Goal: Information Seeking & Learning: Check status

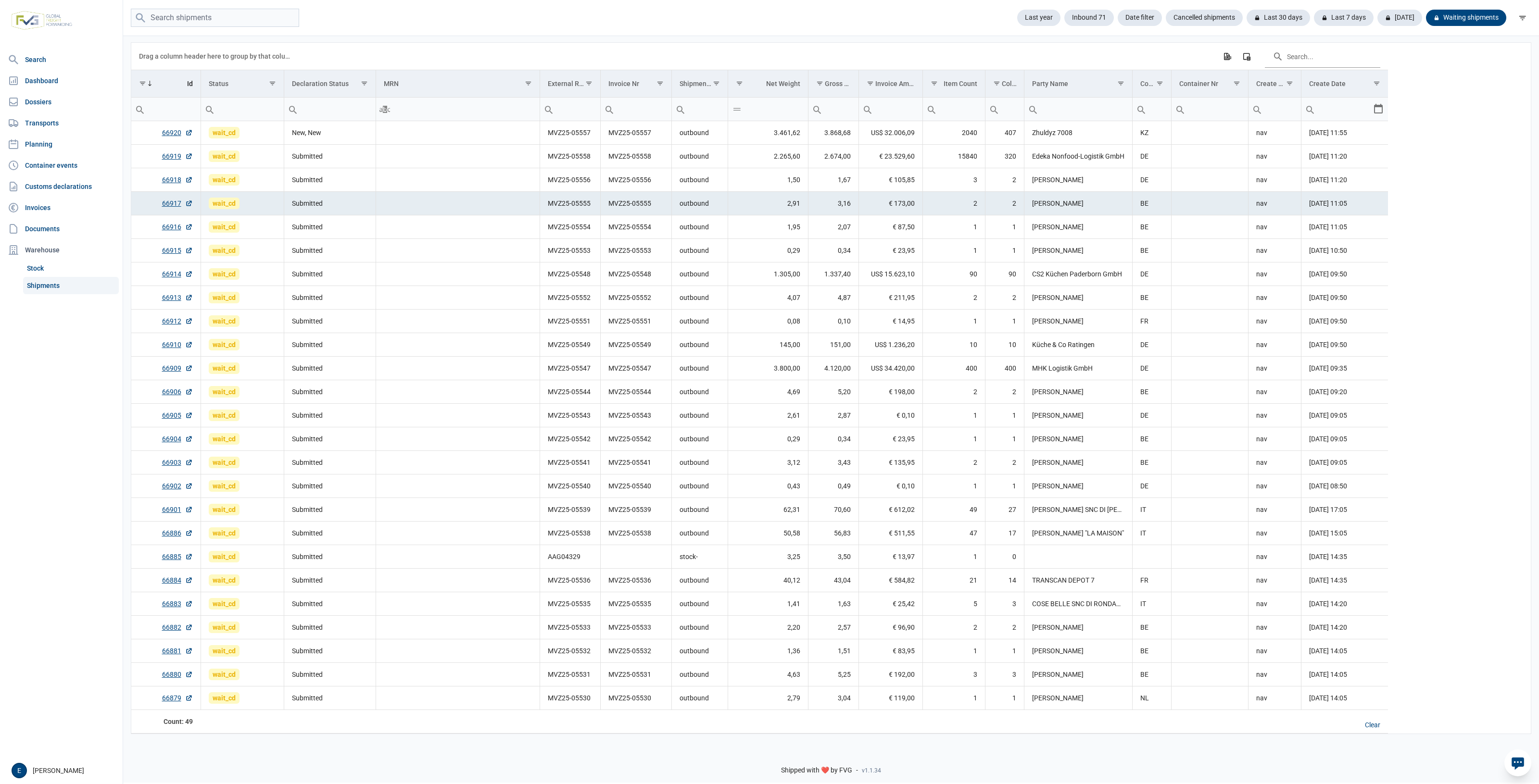
click at [639, 381] on td "MVZ25-05547" at bounding box center [636, 368] width 71 height 23
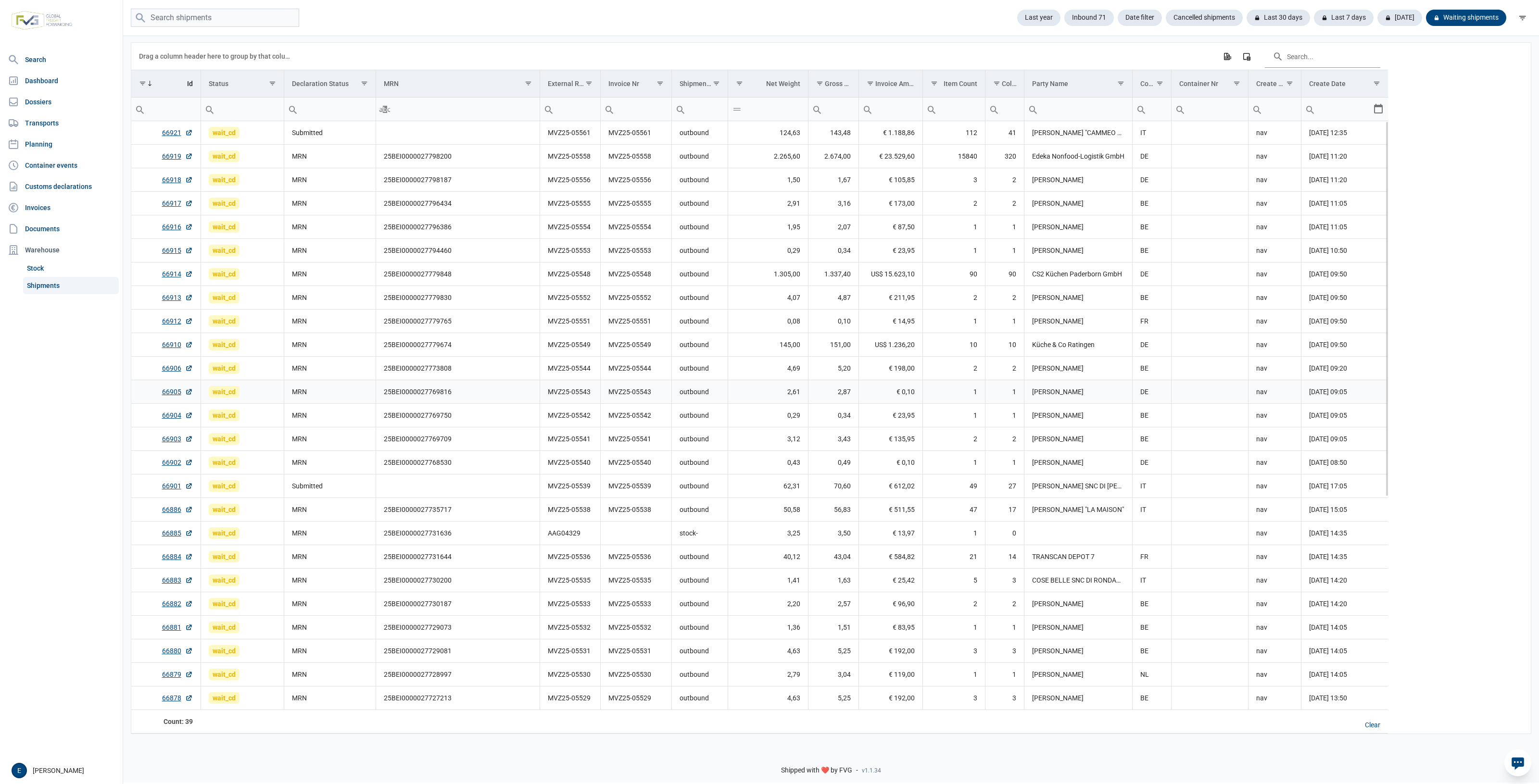
drag, startPoint x: 544, startPoint y: 395, endPoint x: 568, endPoint y: 387, distance: 25.3
click at [553, 394] on td "MVZ25-05543" at bounding box center [570, 392] width 60 height 23
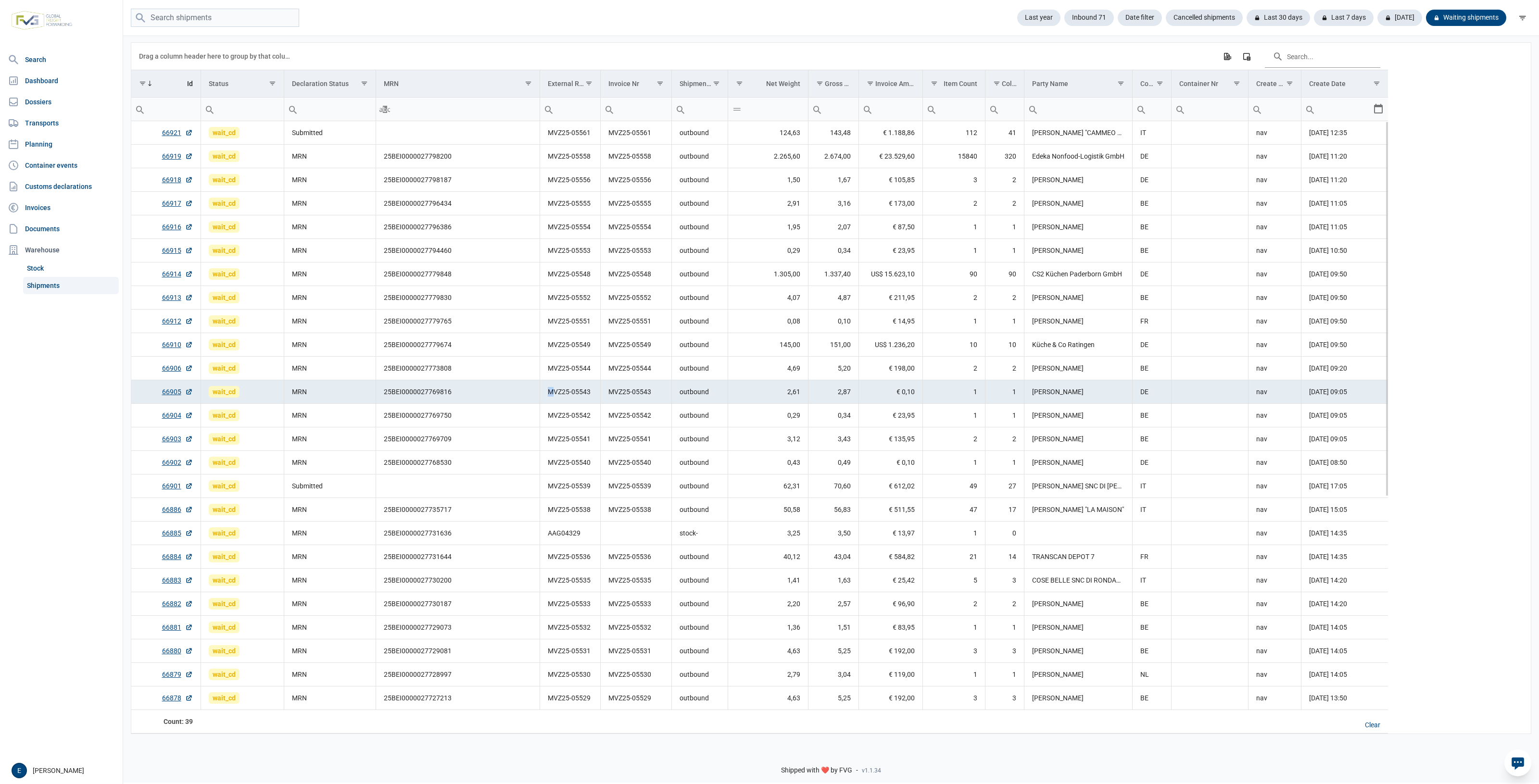
scroll to position [334, 0]
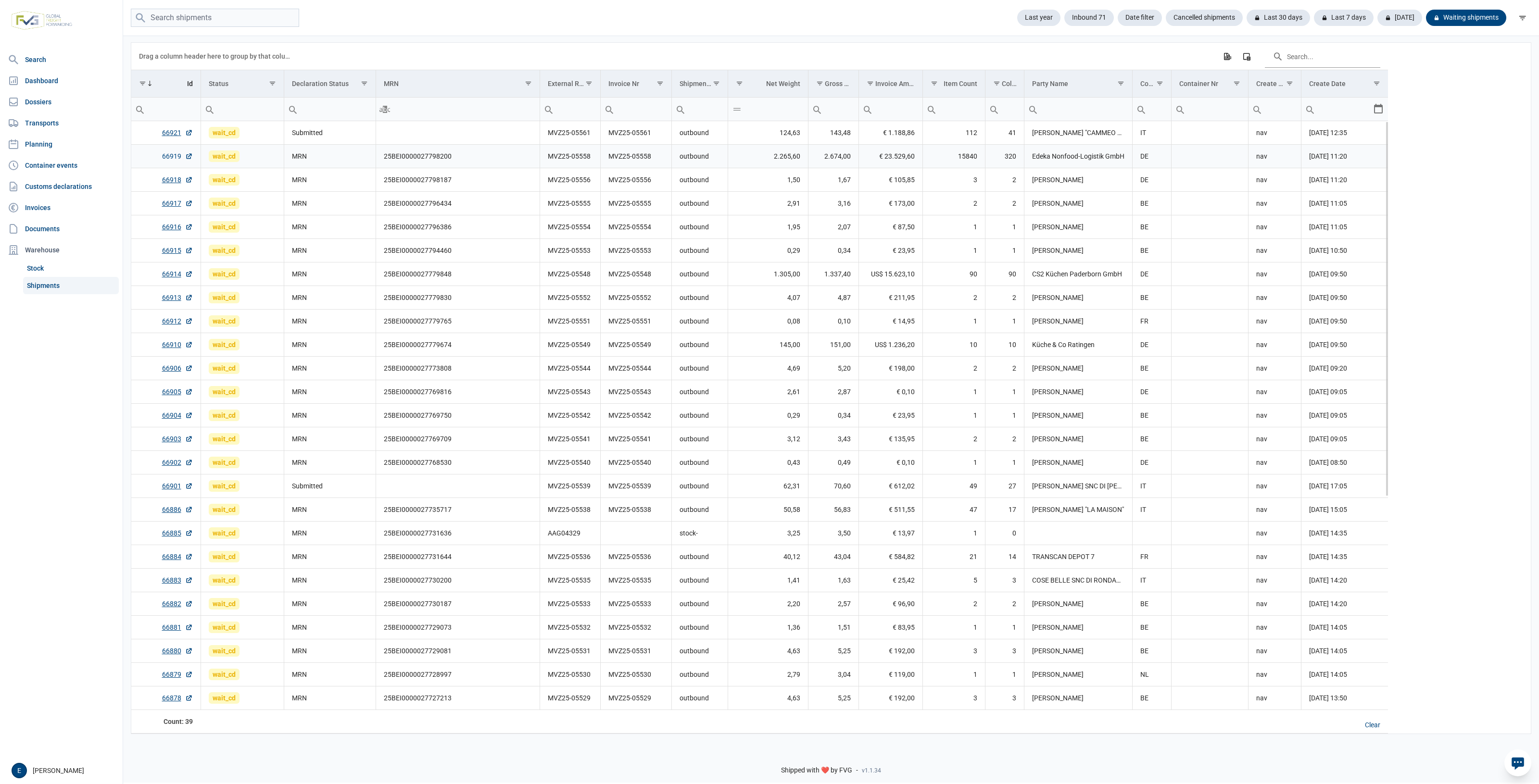
click at [171, 158] on link "66919" at bounding box center [177, 156] width 31 height 10
click at [444, 116] on input "Filter cell" at bounding box center [458, 109] width 164 height 23
type input "5568"
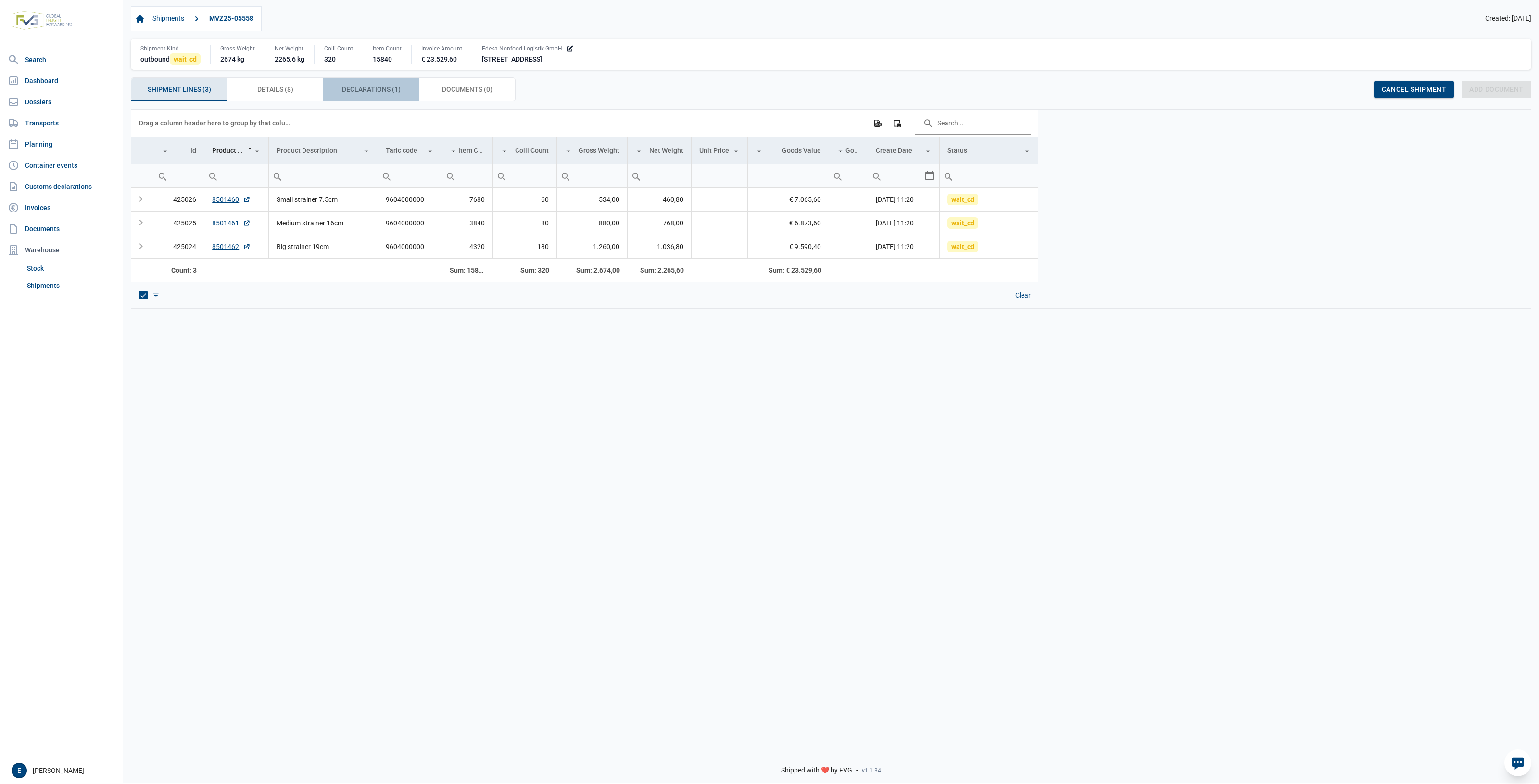
click at [371, 91] on span "Declarations (1) Declarations (1)" at bounding box center [372, 89] width 59 height 11
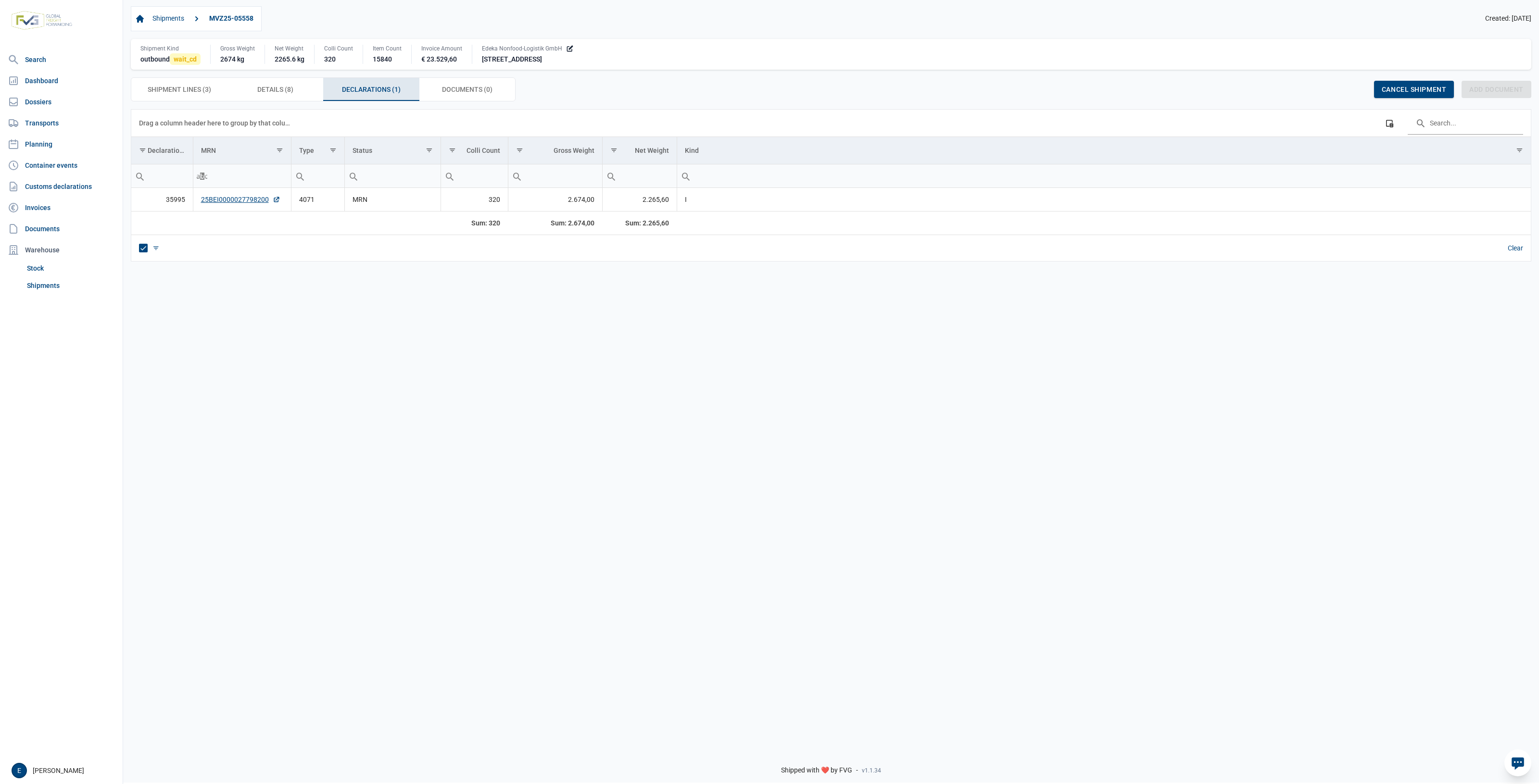
click at [376, 341] on div "Data grid with 1 rows and 8 columns Drag a column header here to group by that …" at bounding box center [831, 426] width 1416 height 633
drag, startPoint x: 186, startPoint y: 354, endPoint x: 675, endPoint y: 378, distance: 489.6
click at [675, 378] on div "Data grid with 1 rows and 8 columns Drag a column header here to group by that …" at bounding box center [831, 426] width 1416 height 633
click at [510, 473] on div "Data grid with 1 rows and 8 columns Drag a column header here to group by that …" at bounding box center [831, 426] width 1416 height 633
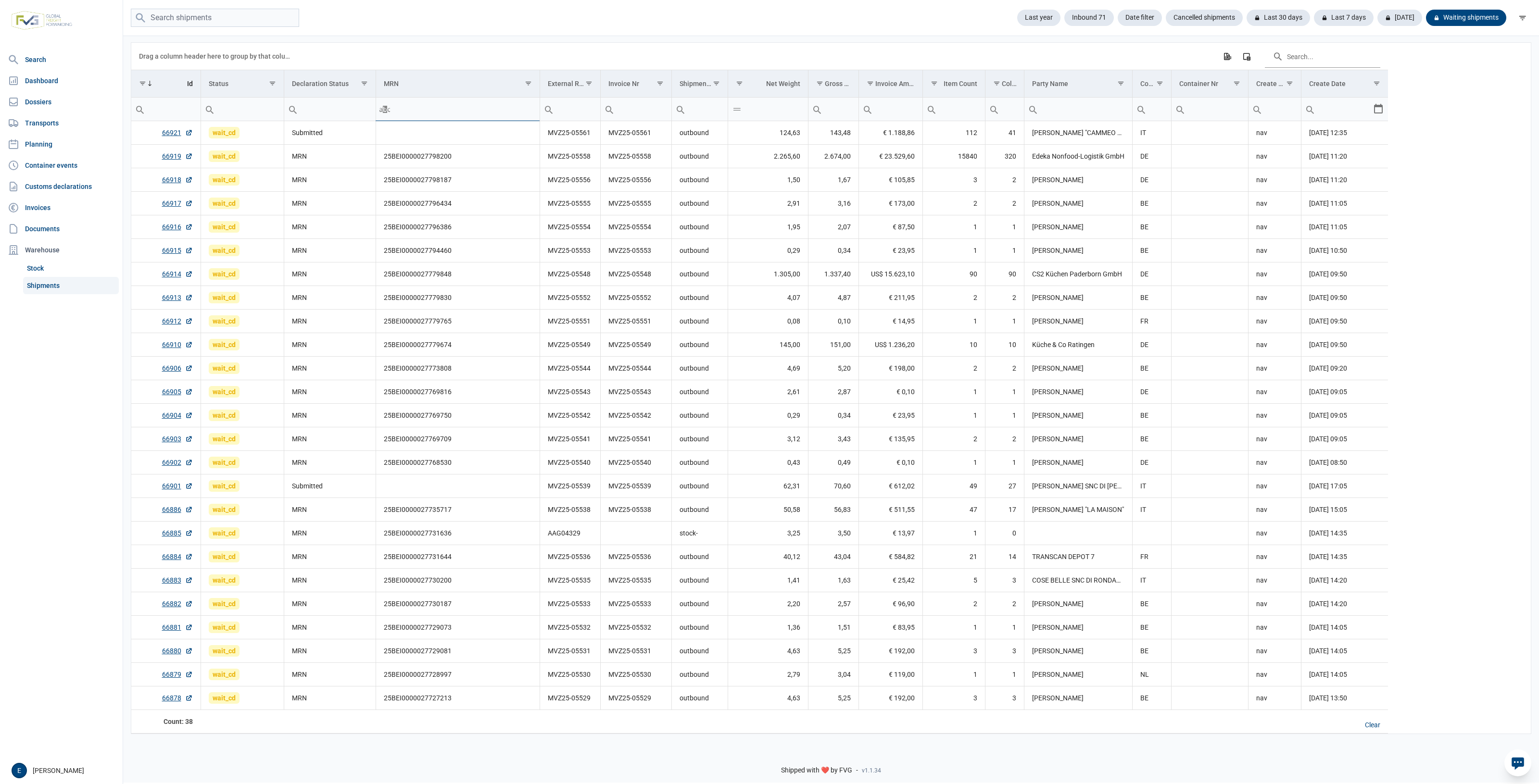
click at [428, 118] on input "Filter cell" at bounding box center [458, 109] width 164 height 23
type input "5568"
click at [554, 385] on td "MVZ25-05543" at bounding box center [570, 392] width 60 height 23
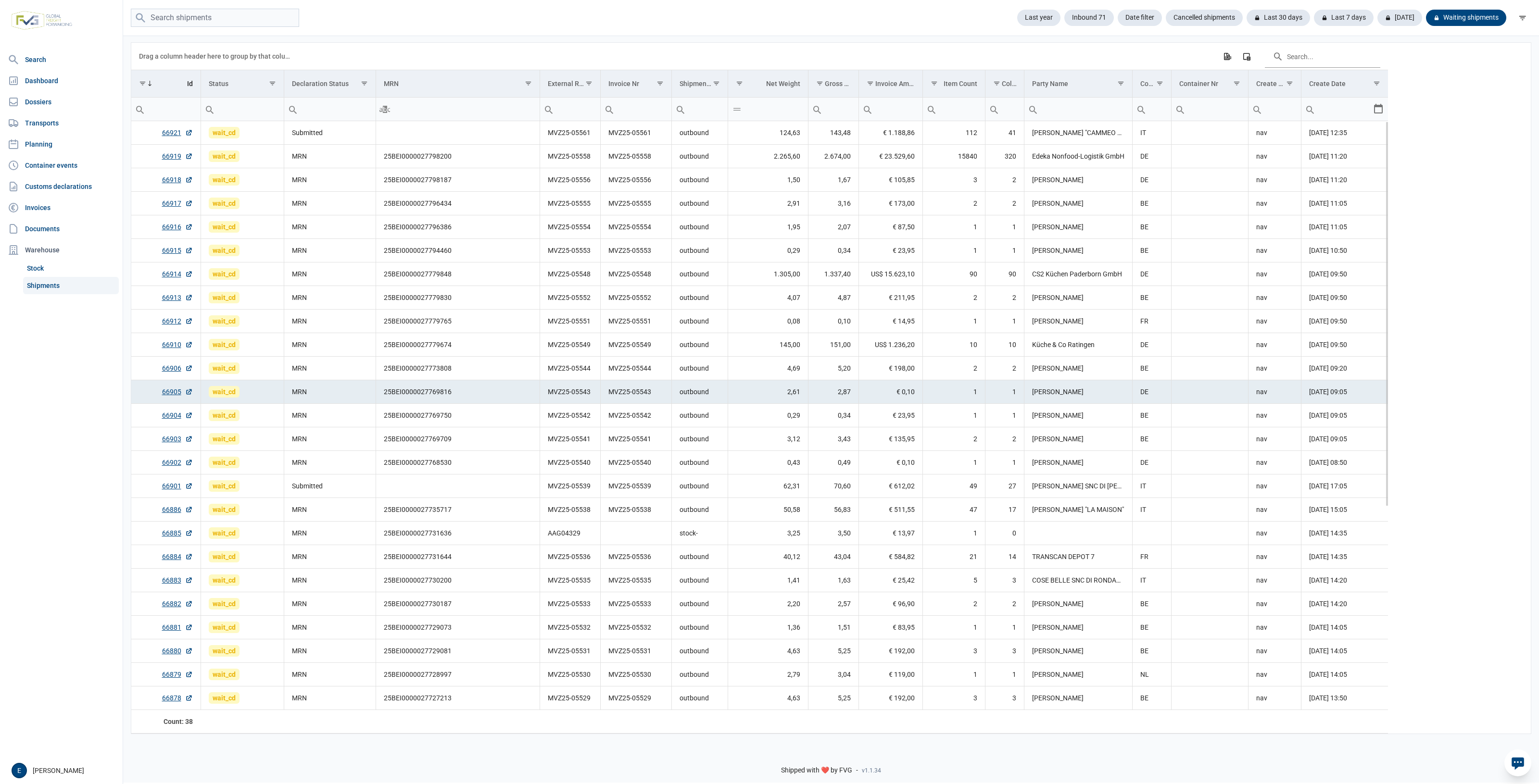
click at [632, 443] on td "MVZ25-05541" at bounding box center [636, 439] width 71 height 23
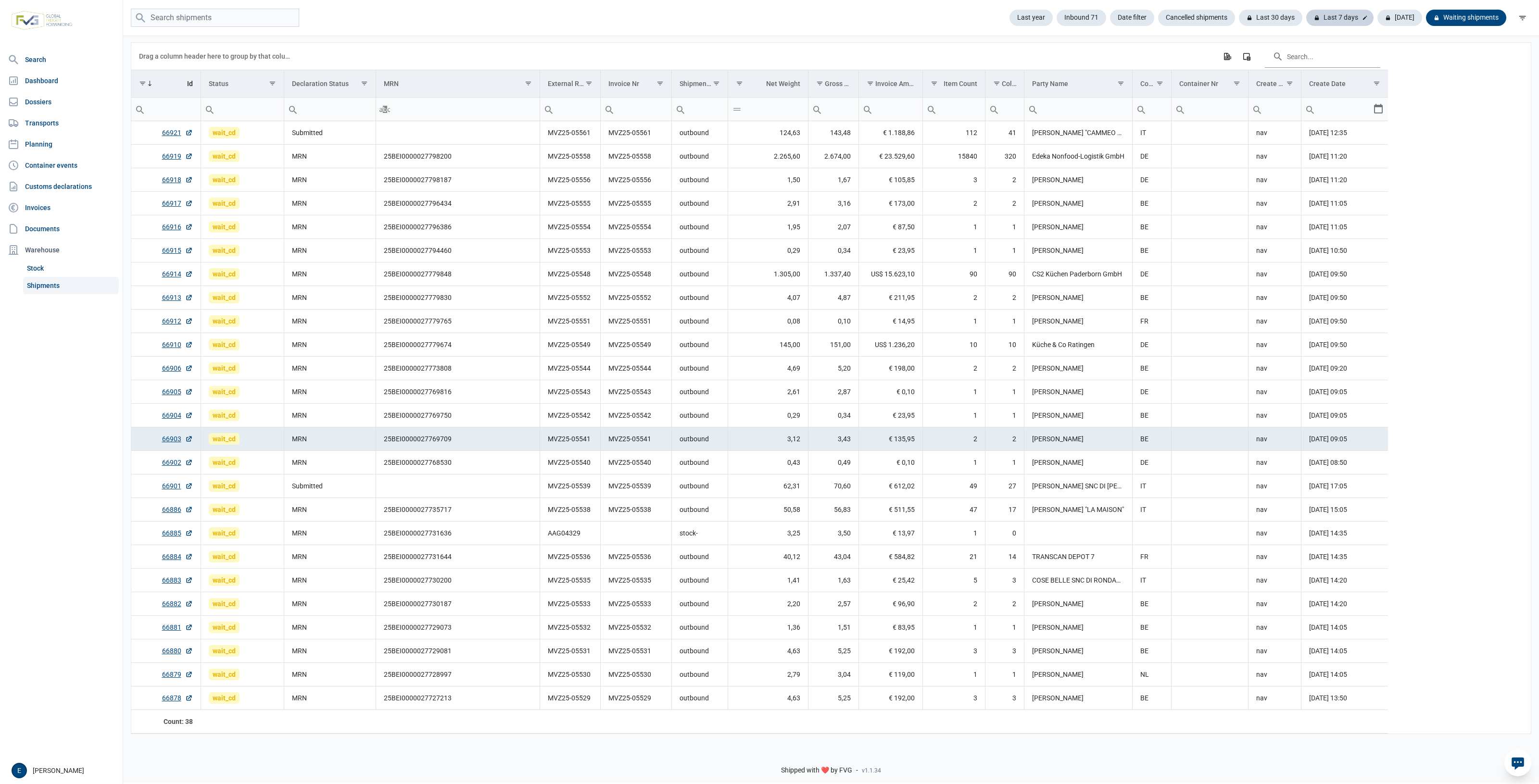
click at [1350, 17] on div "Last 7 days" at bounding box center [1340, 18] width 67 height 17
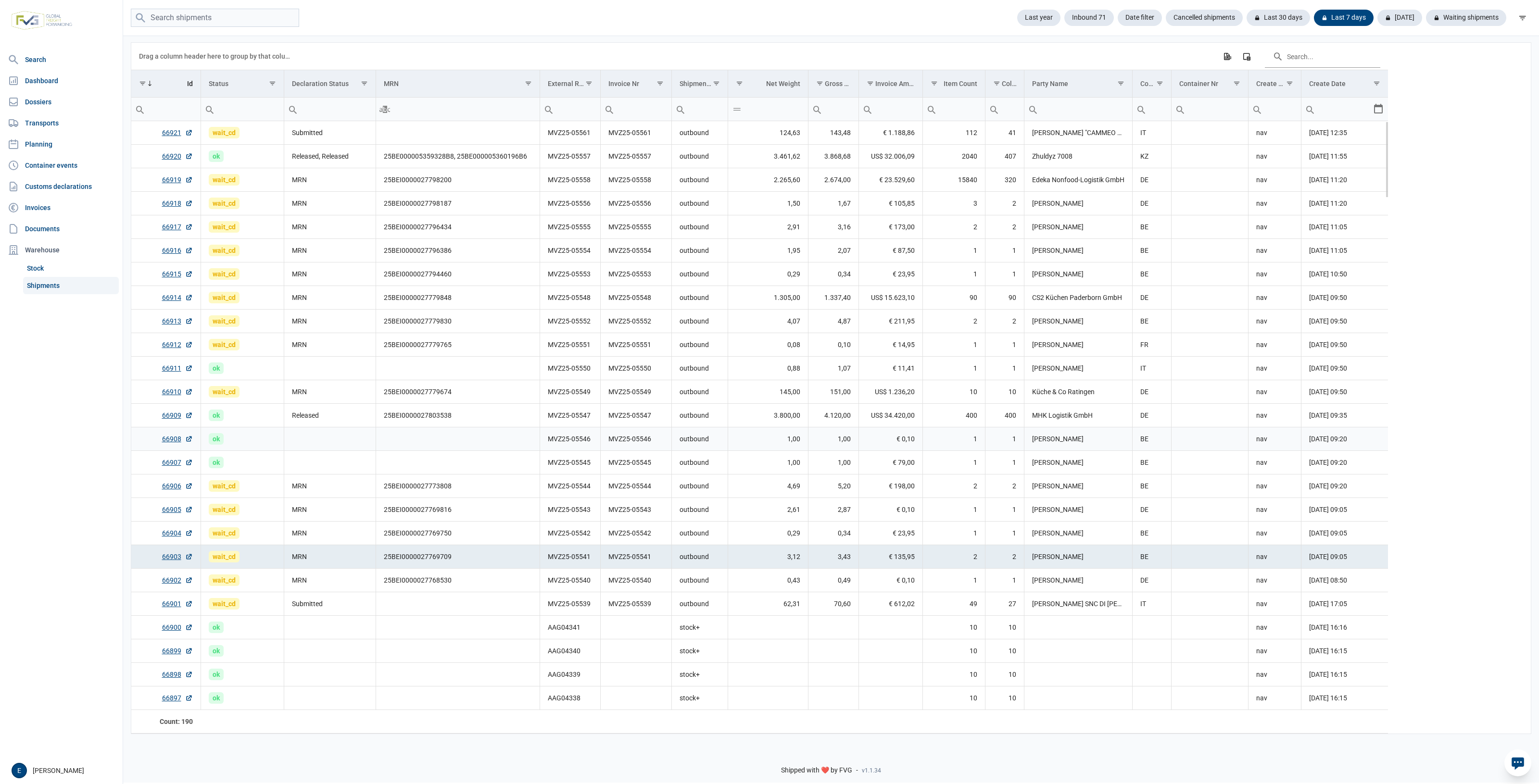
click at [434, 448] on td "Data grid with 190 rows and 17 columns" at bounding box center [458, 439] width 164 height 23
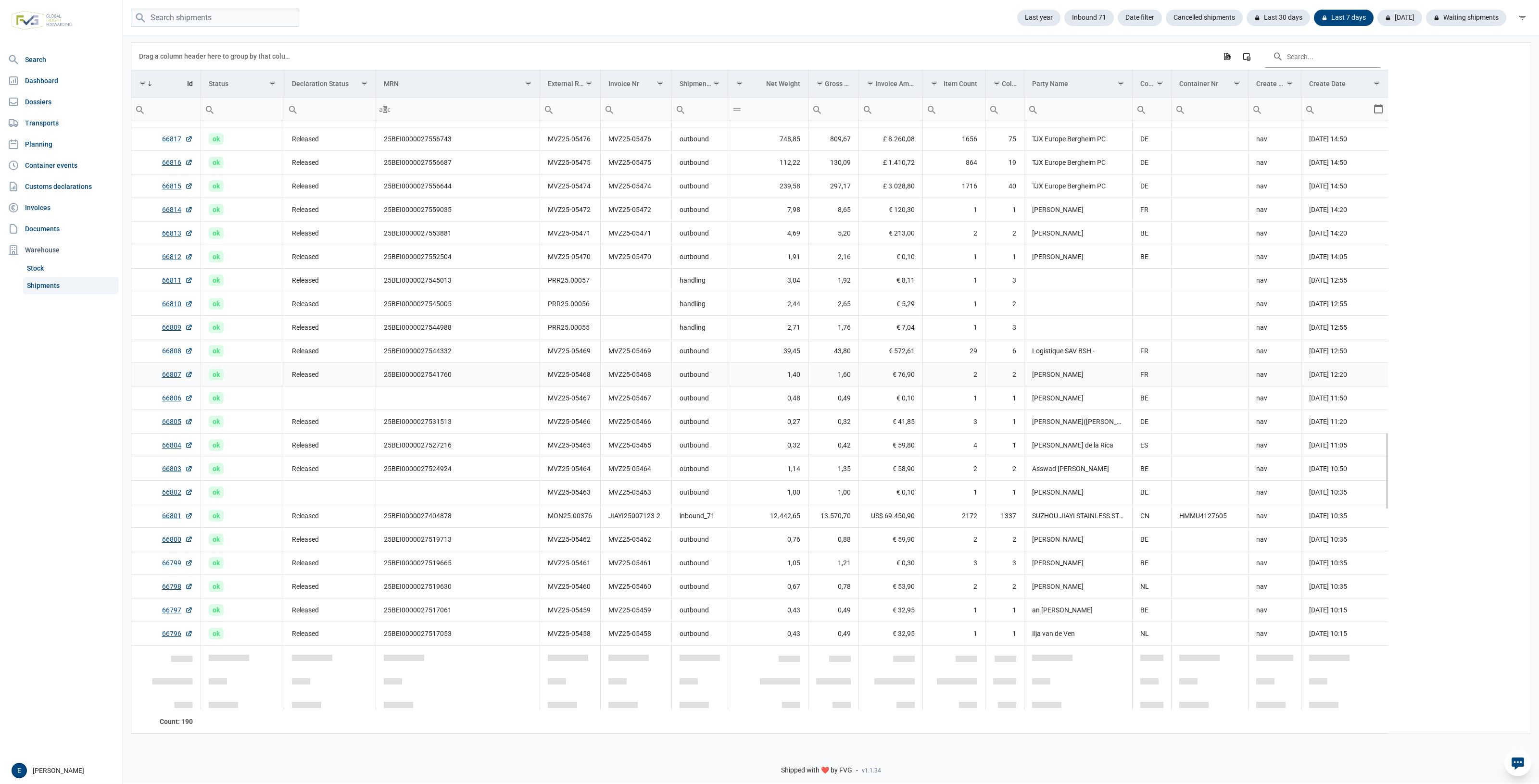
scroll to position [2380, 0]
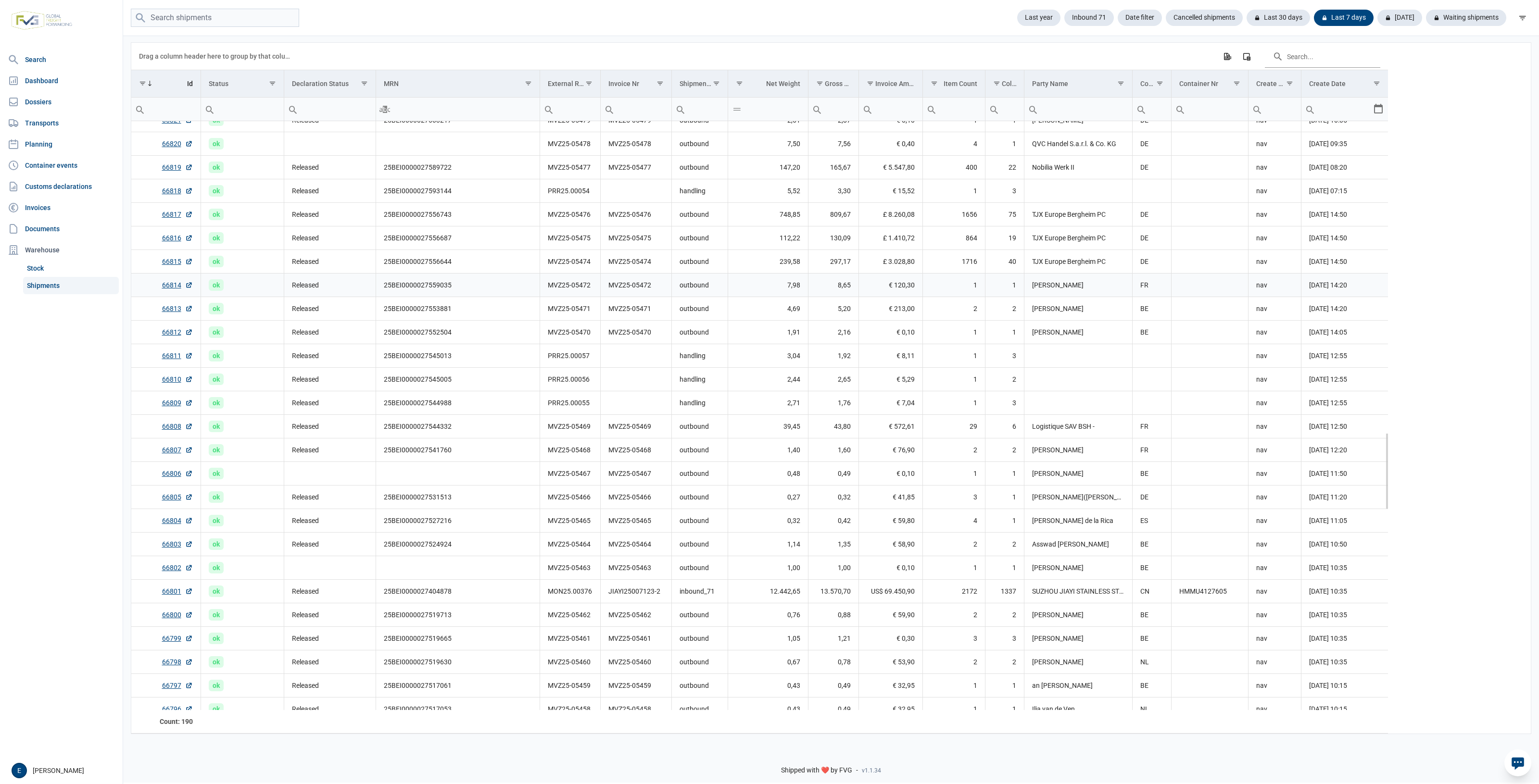
click at [517, 297] on td "25BEI0000027559035" at bounding box center [458, 284] width 164 height 23
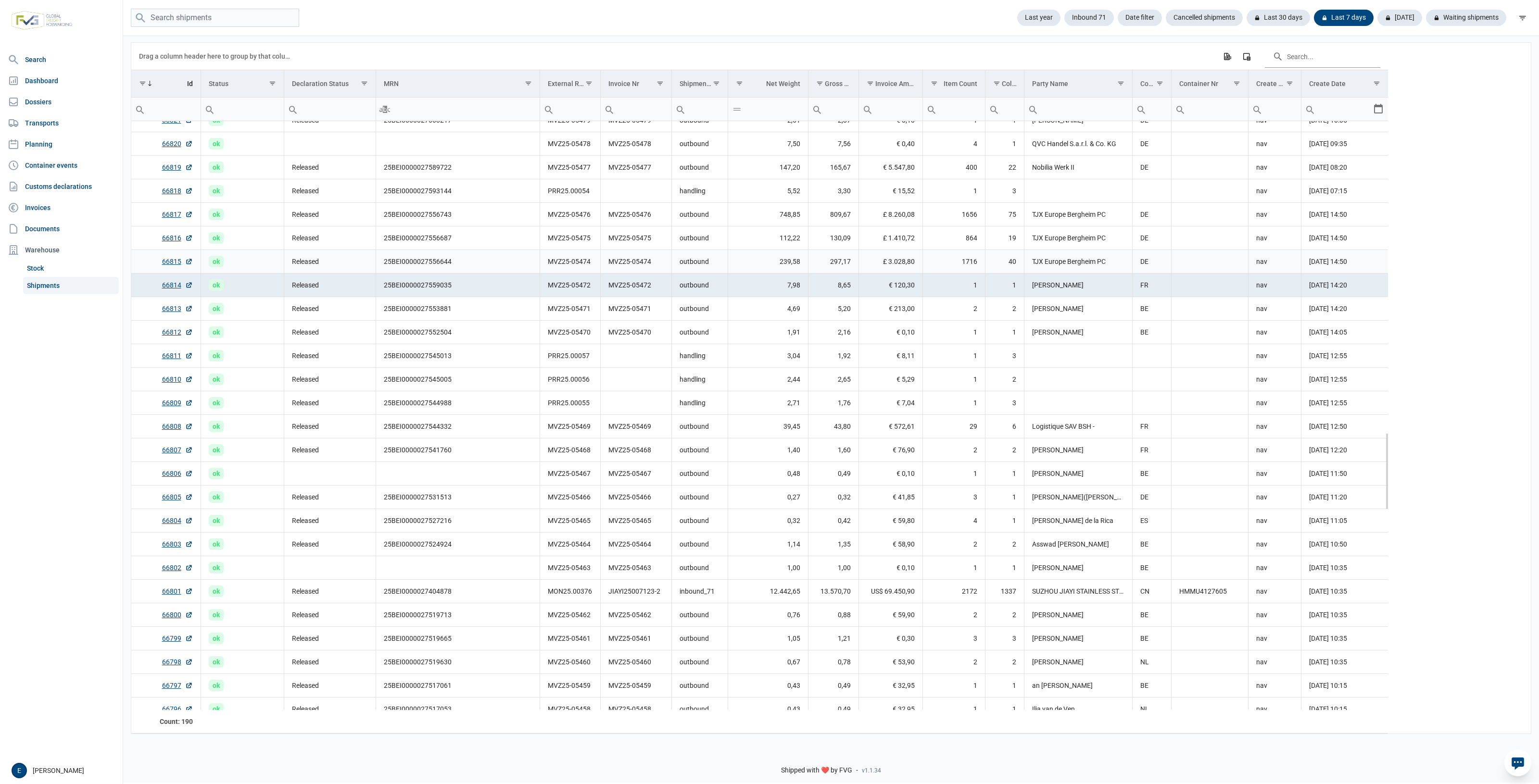
click at [552, 247] on td "MVZ25-05475" at bounding box center [570, 237] width 60 height 23
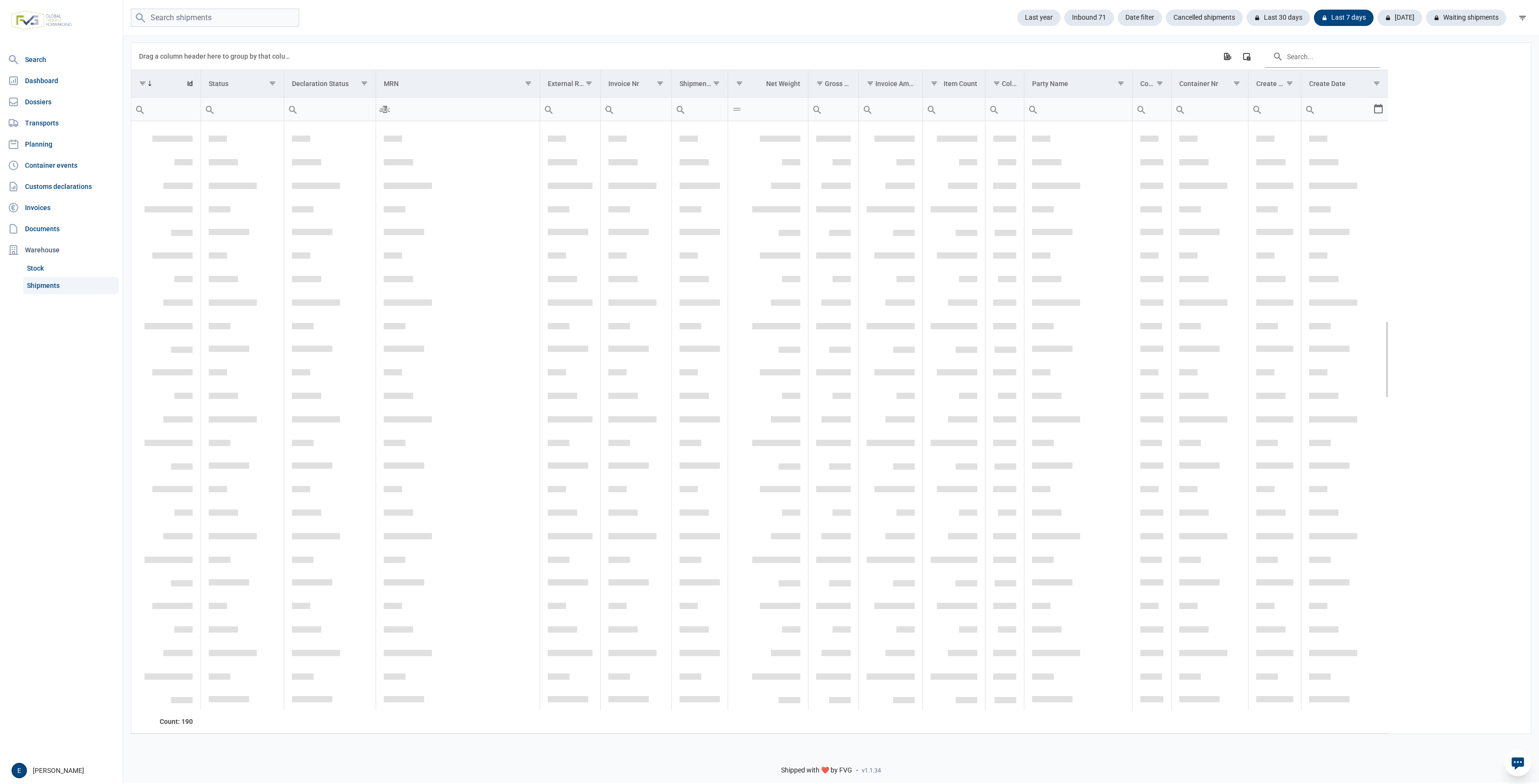
scroll to position [1227, 0]
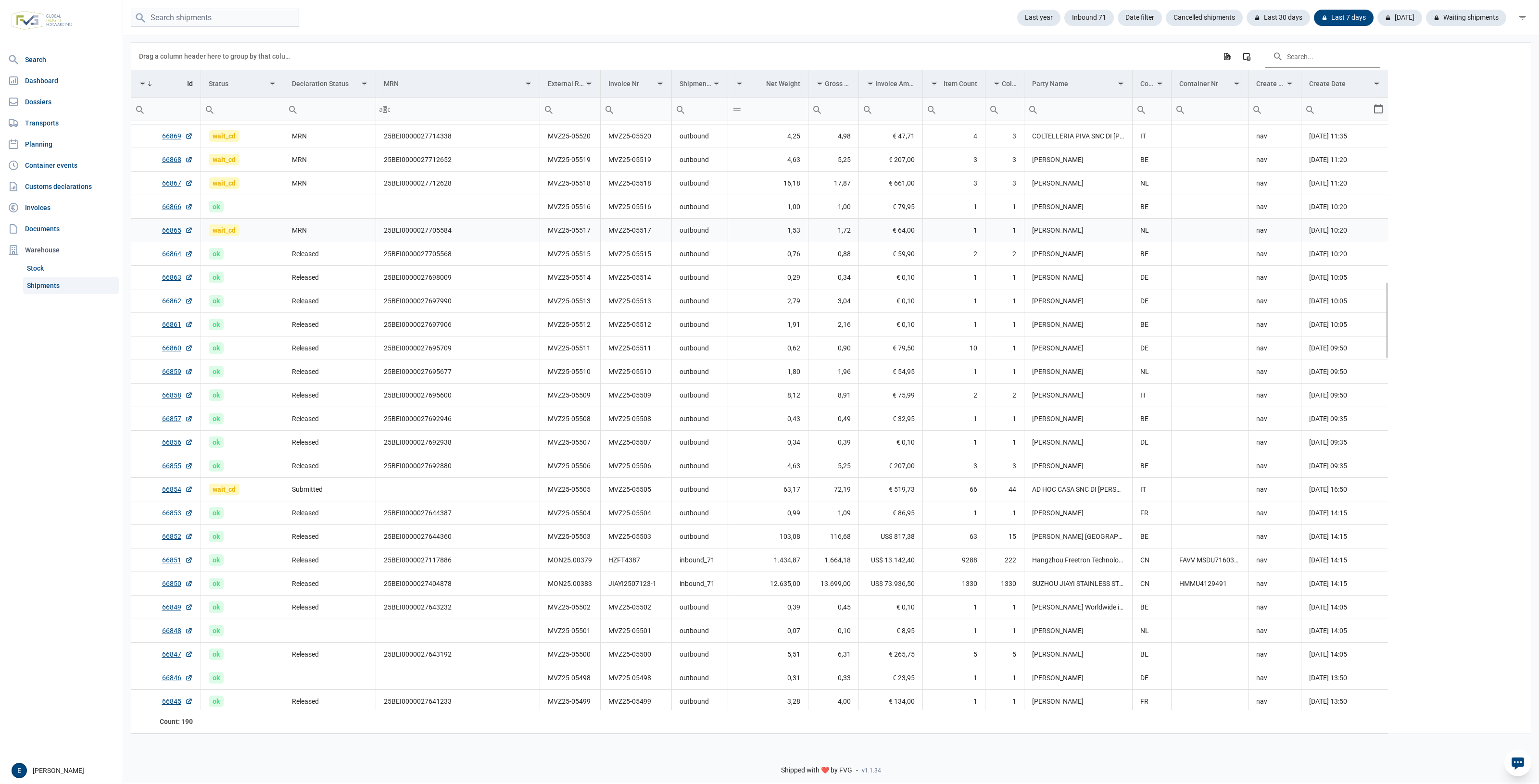
click at [569, 225] on td "MVZ25-05517" at bounding box center [570, 230] width 60 height 23
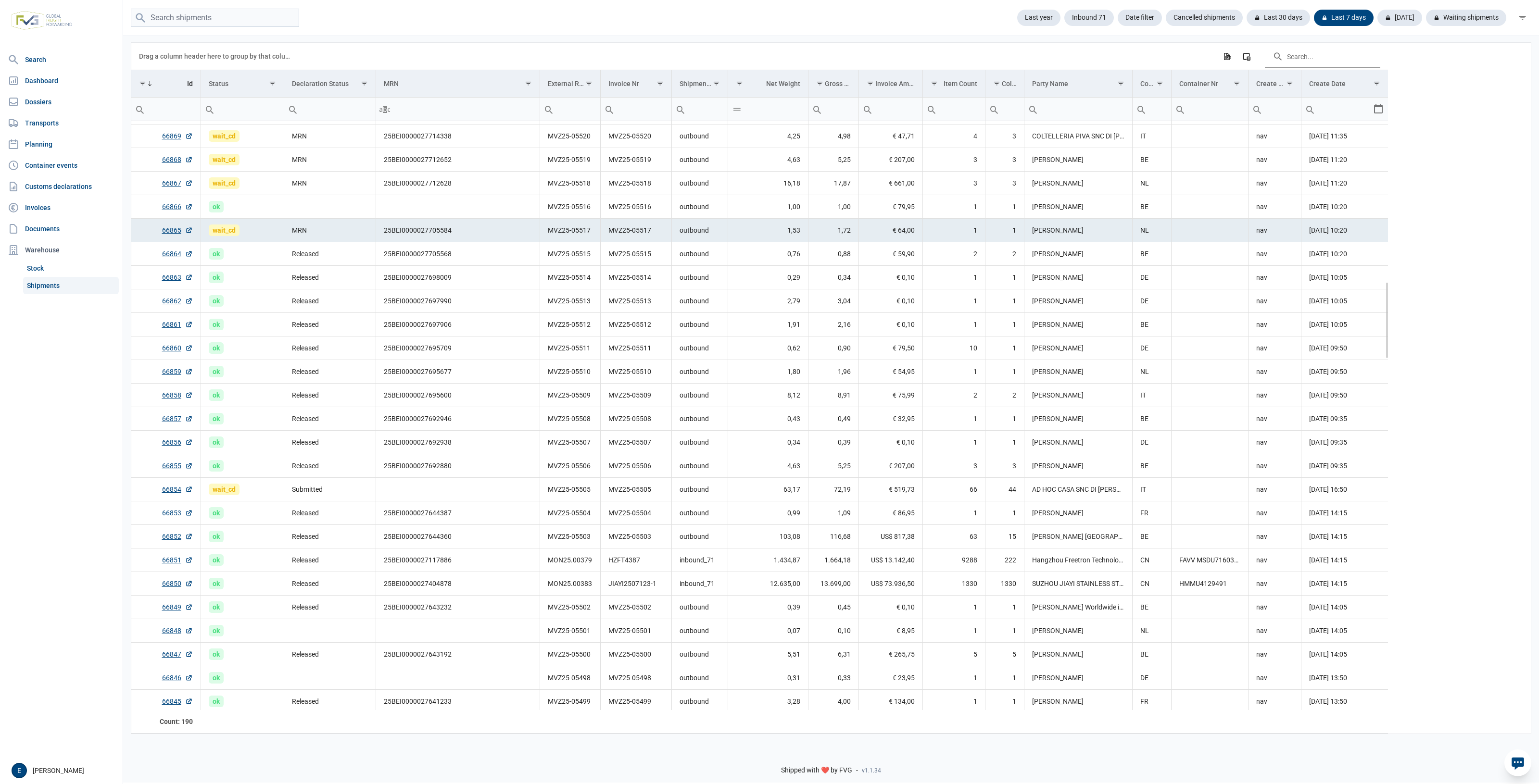
scroll to position [1202, 0]
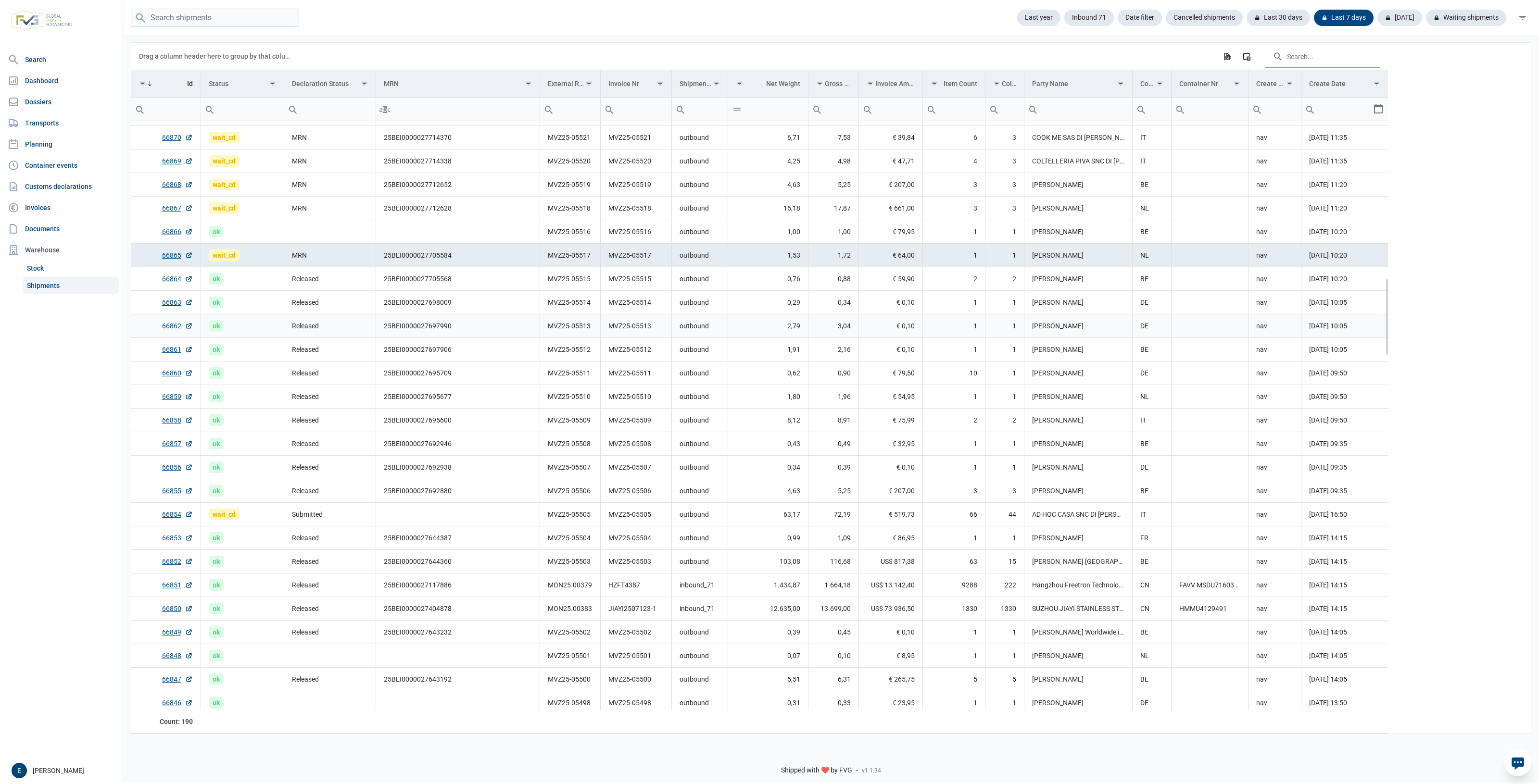
click at [522, 342] on td "25BEI0000027697906" at bounding box center [458, 349] width 164 height 23
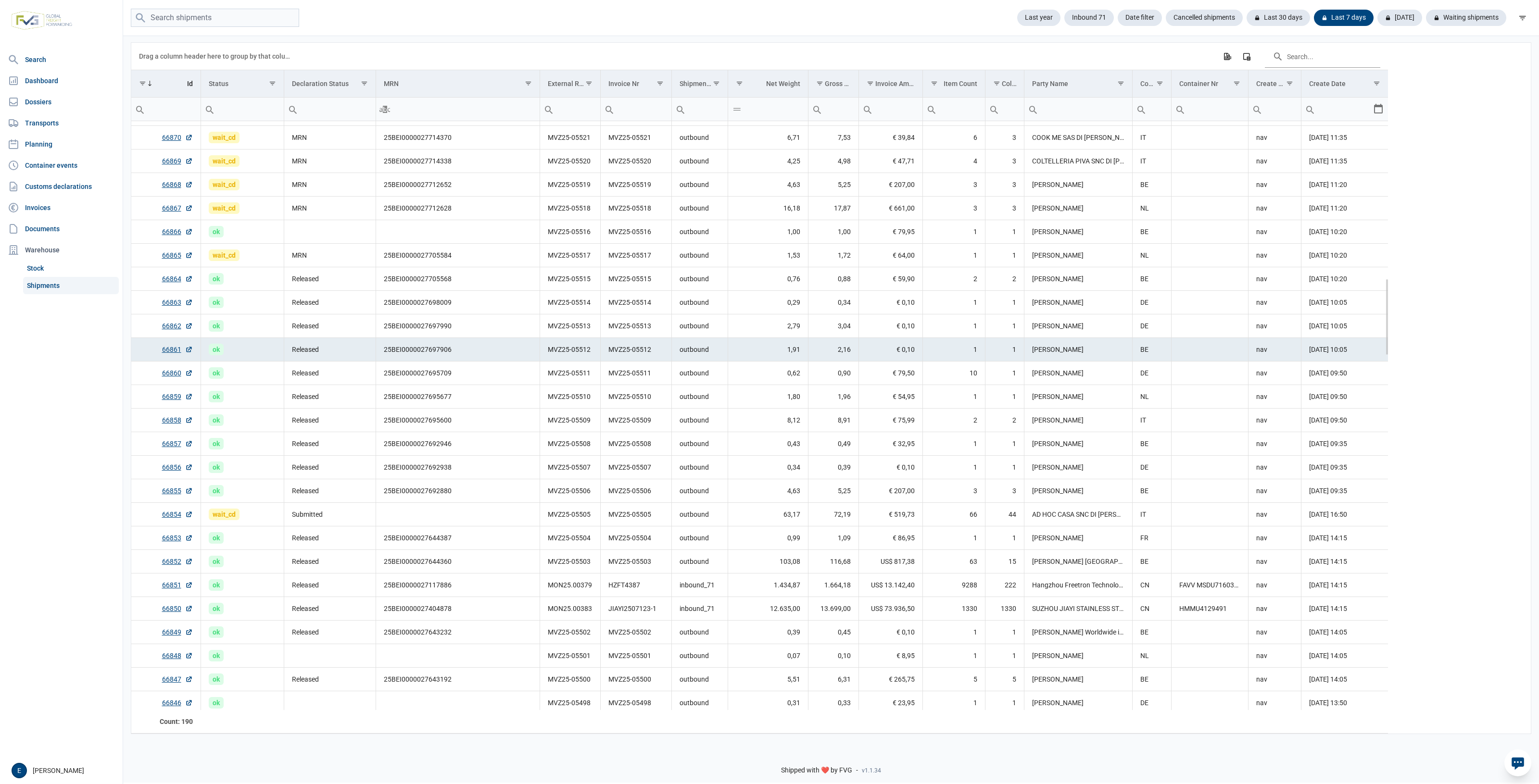
click at [552, 297] on td "MVZ25-05514" at bounding box center [570, 302] width 60 height 23
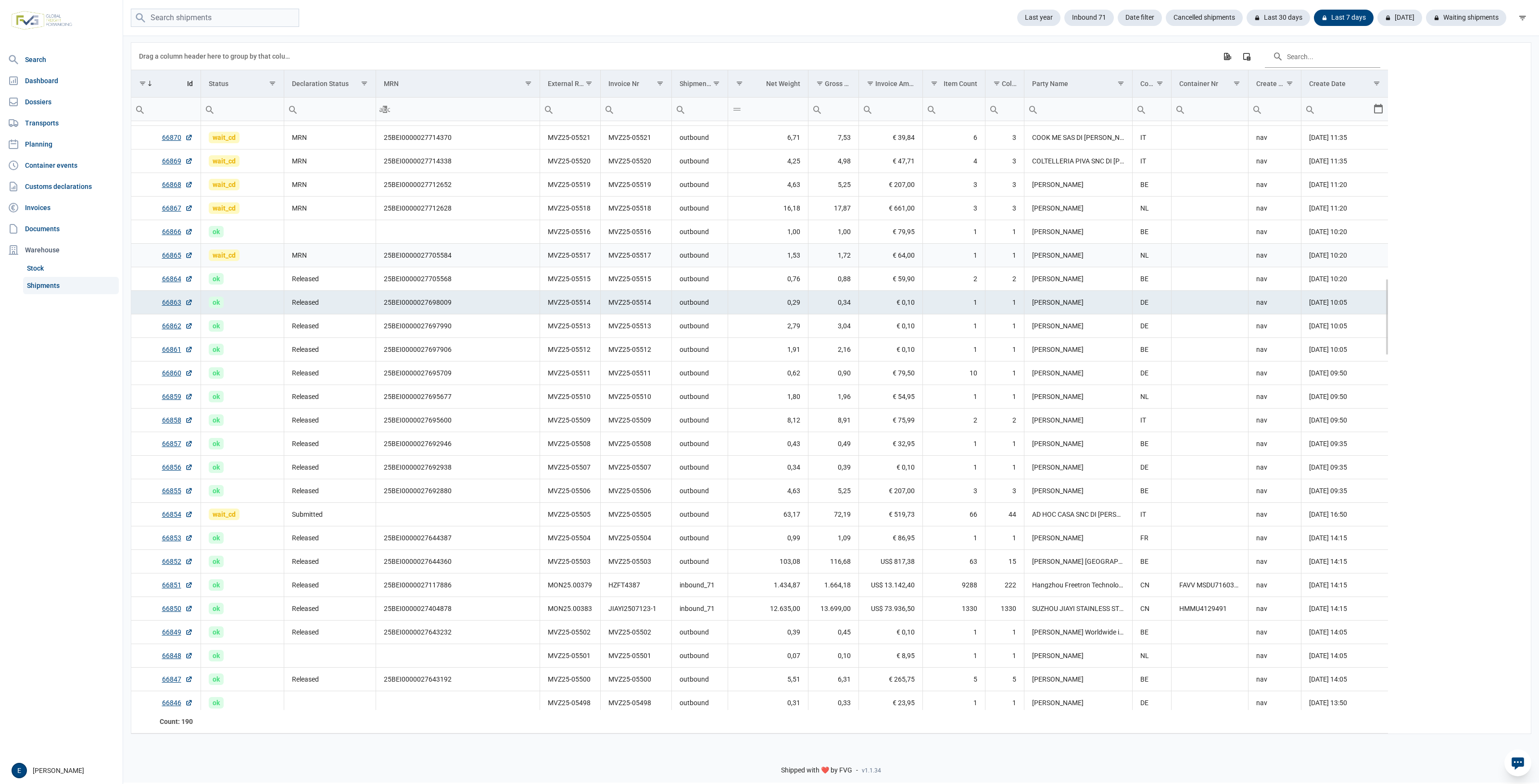
click at [563, 262] on td "MVZ25-05517" at bounding box center [570, 255] width 60 height 23
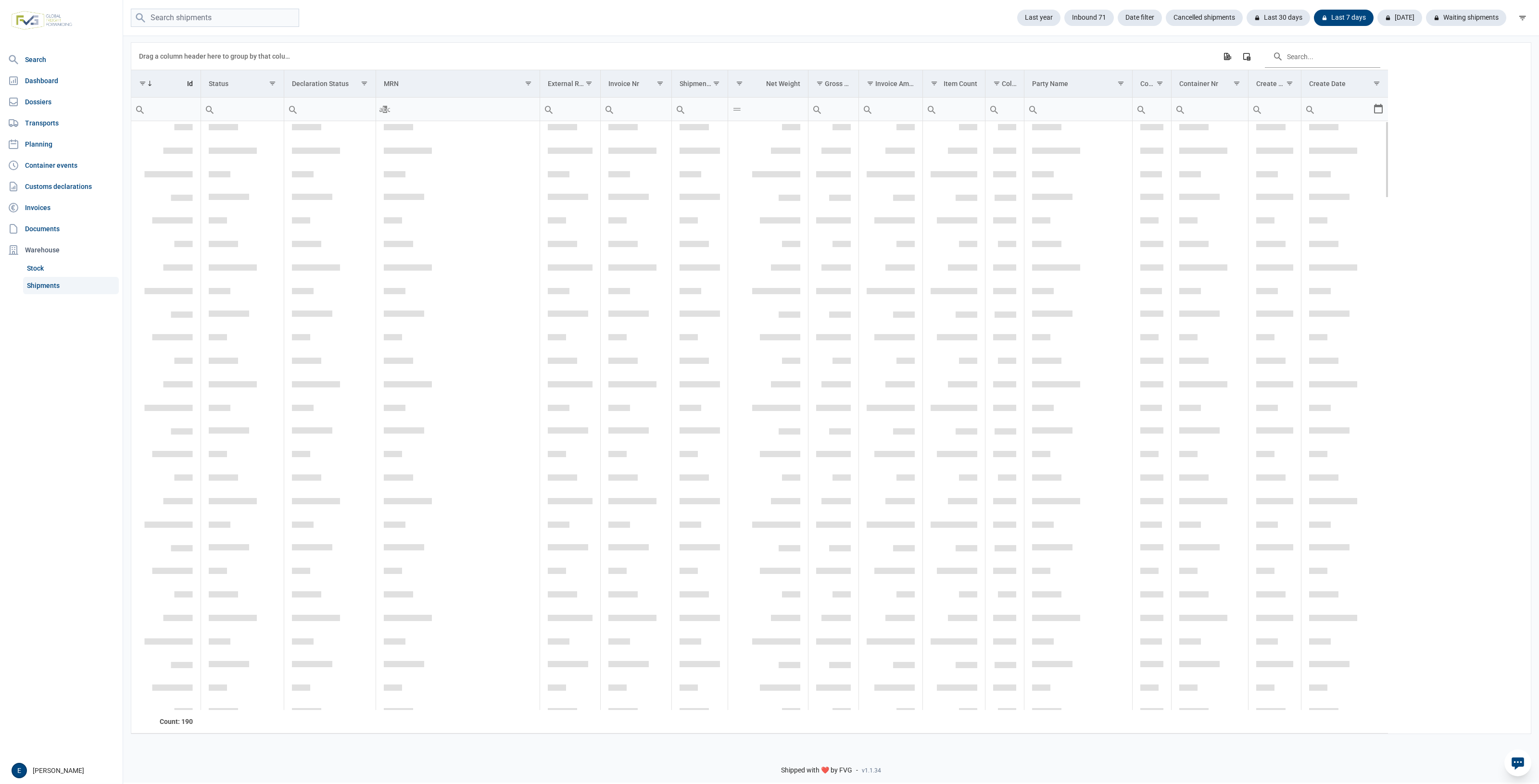
scroll to position [0, 0]
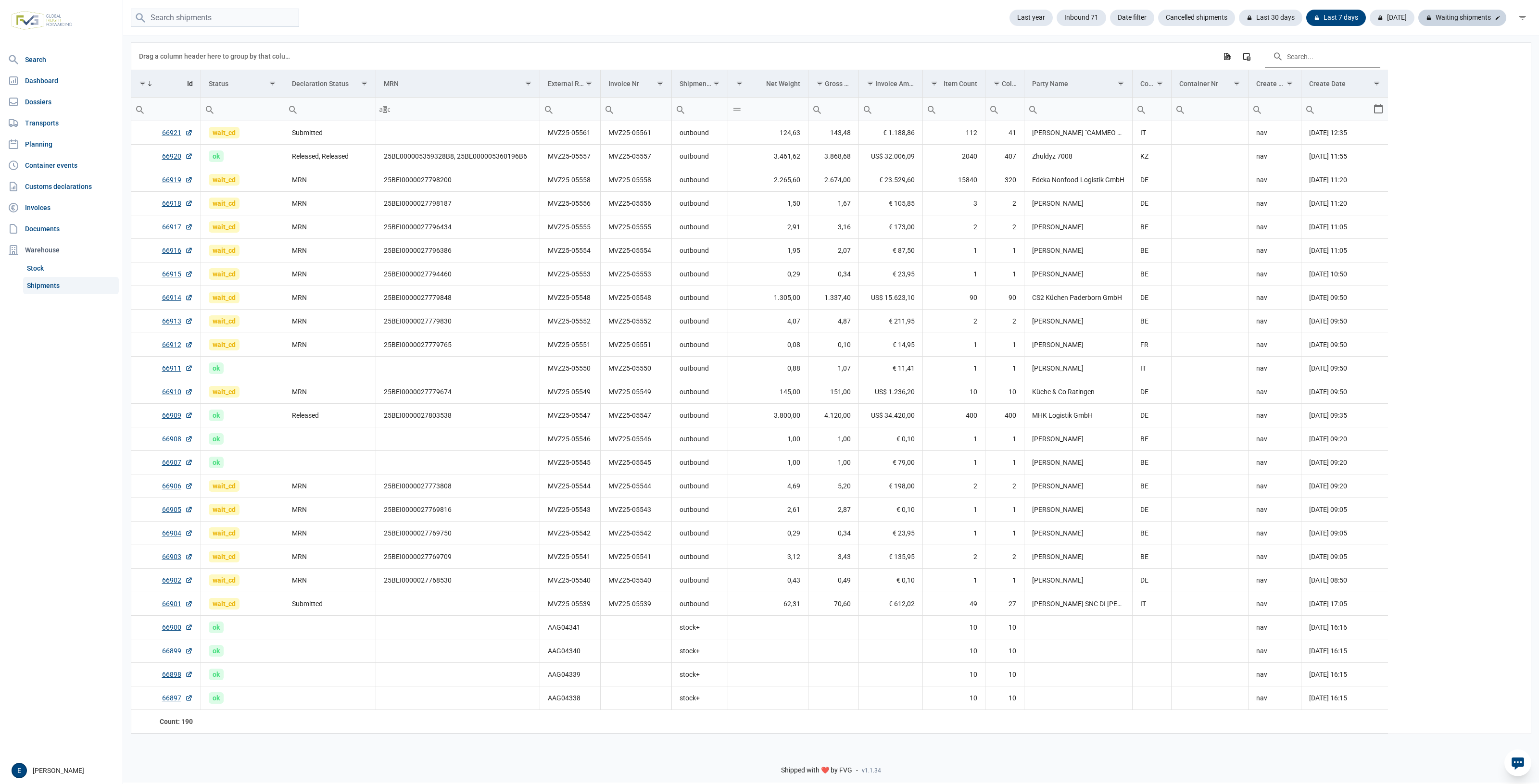
click at [1454, 16] on div "Waiting shipments" at bounding box center [1462, 18] width 88 height 17
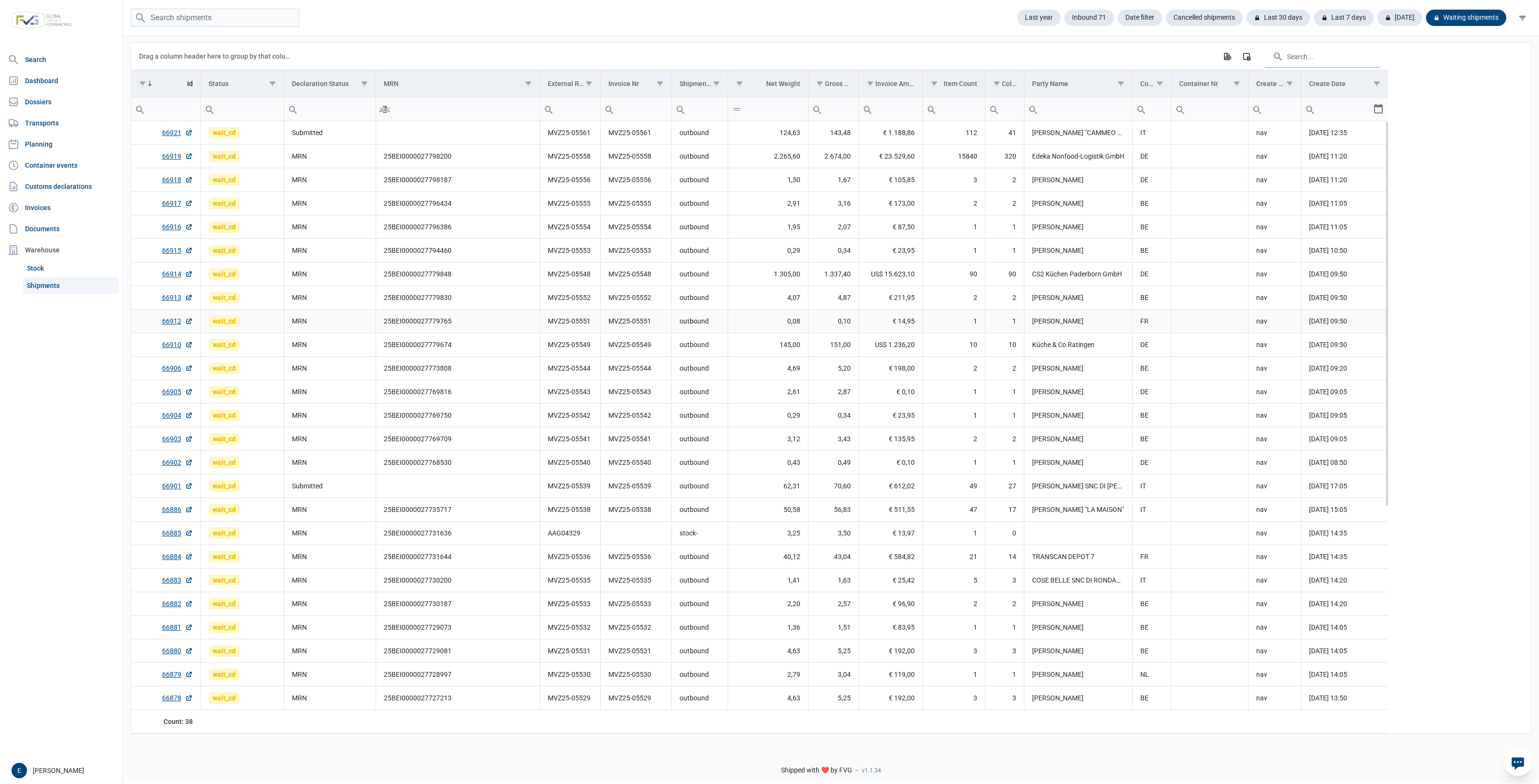
click at [552, 329] on td "MVZ25-05551" at bounding box center [570, 321] width 60 height 23
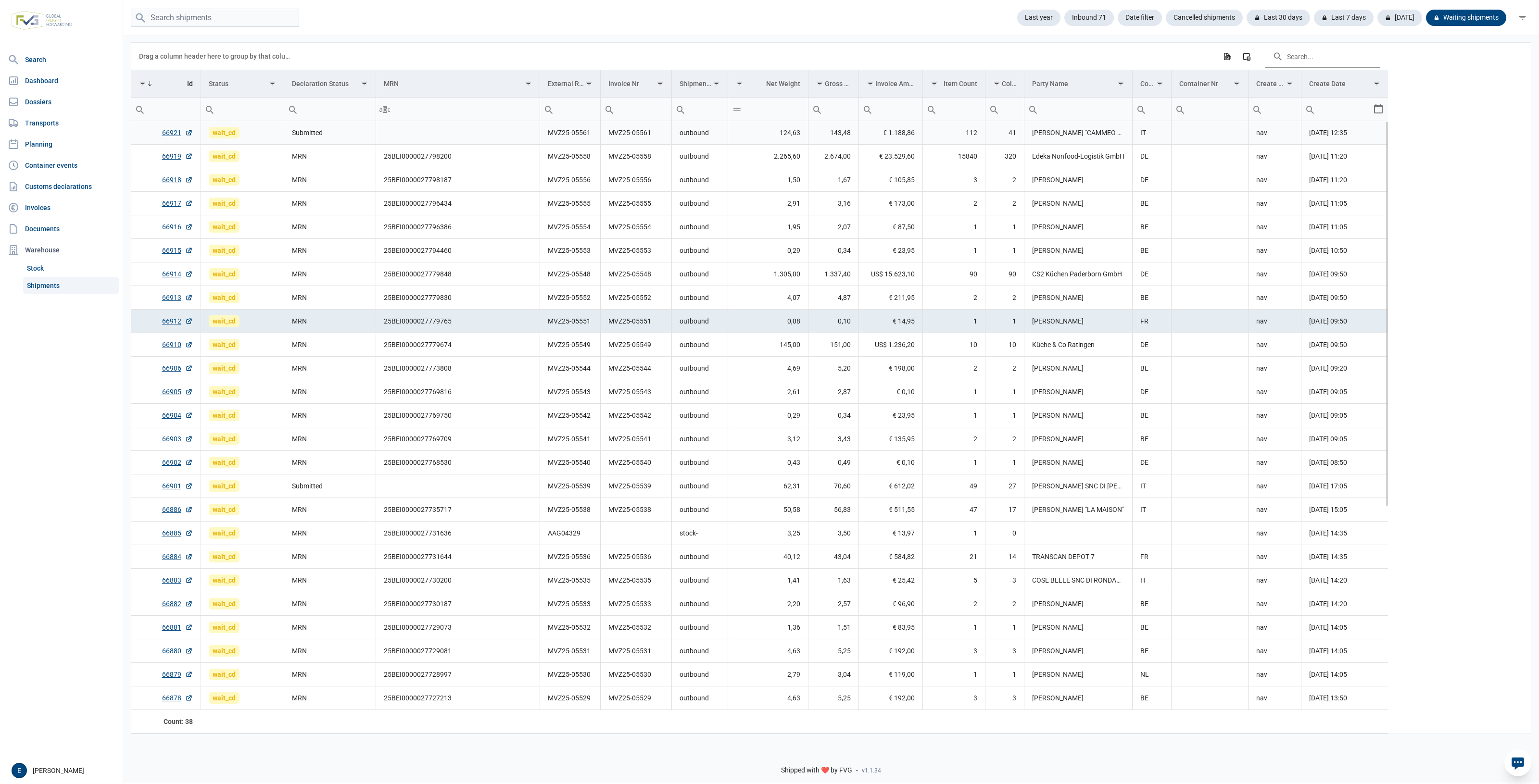
click at [316, 128] on td "Submitted" at bounding box center [330, 133] width 92 height 23
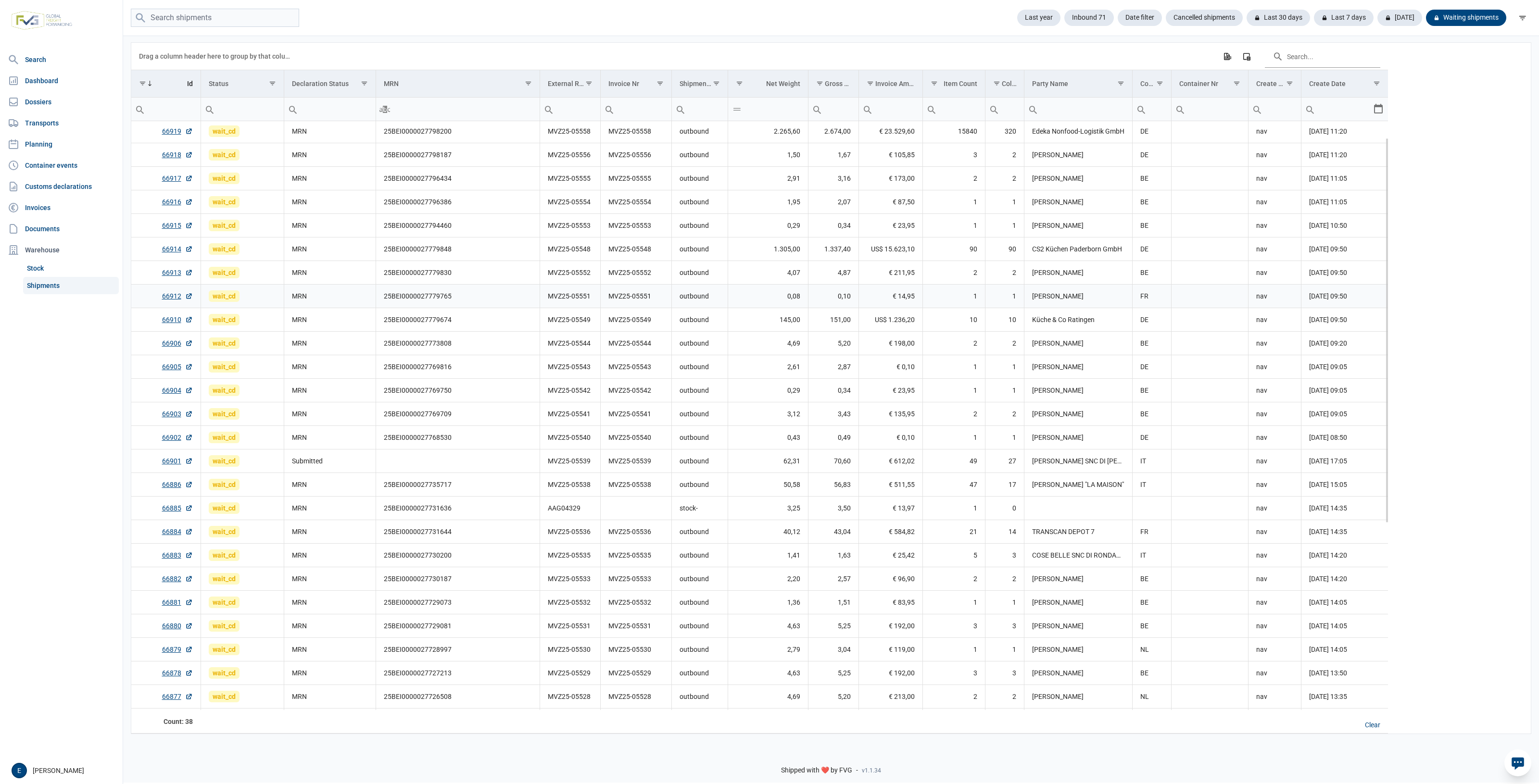
scroll to position [151, 0]
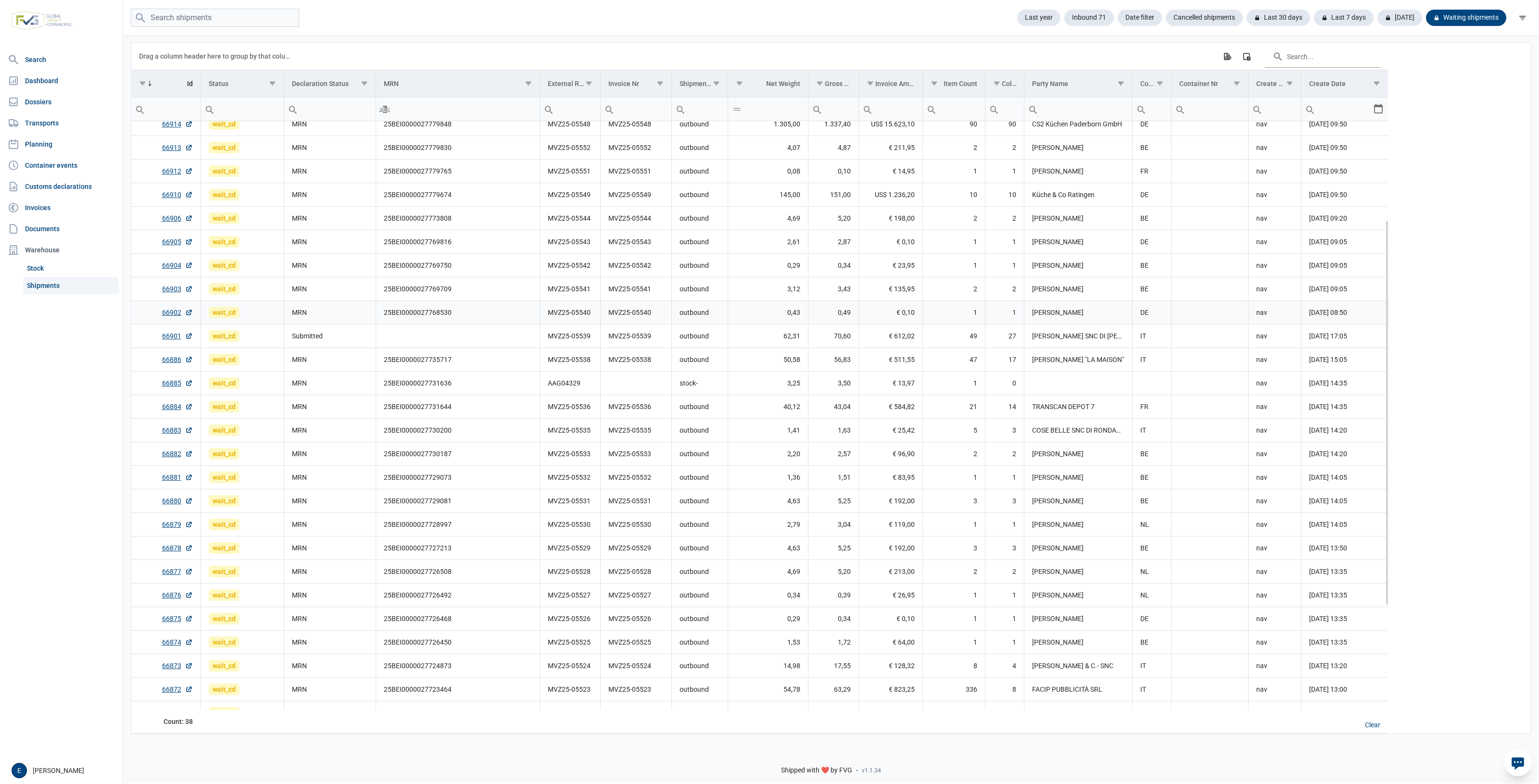
click at [665, 304] on td "MVZ25-05540" at bounding box center [636, 312] width 71 height 23
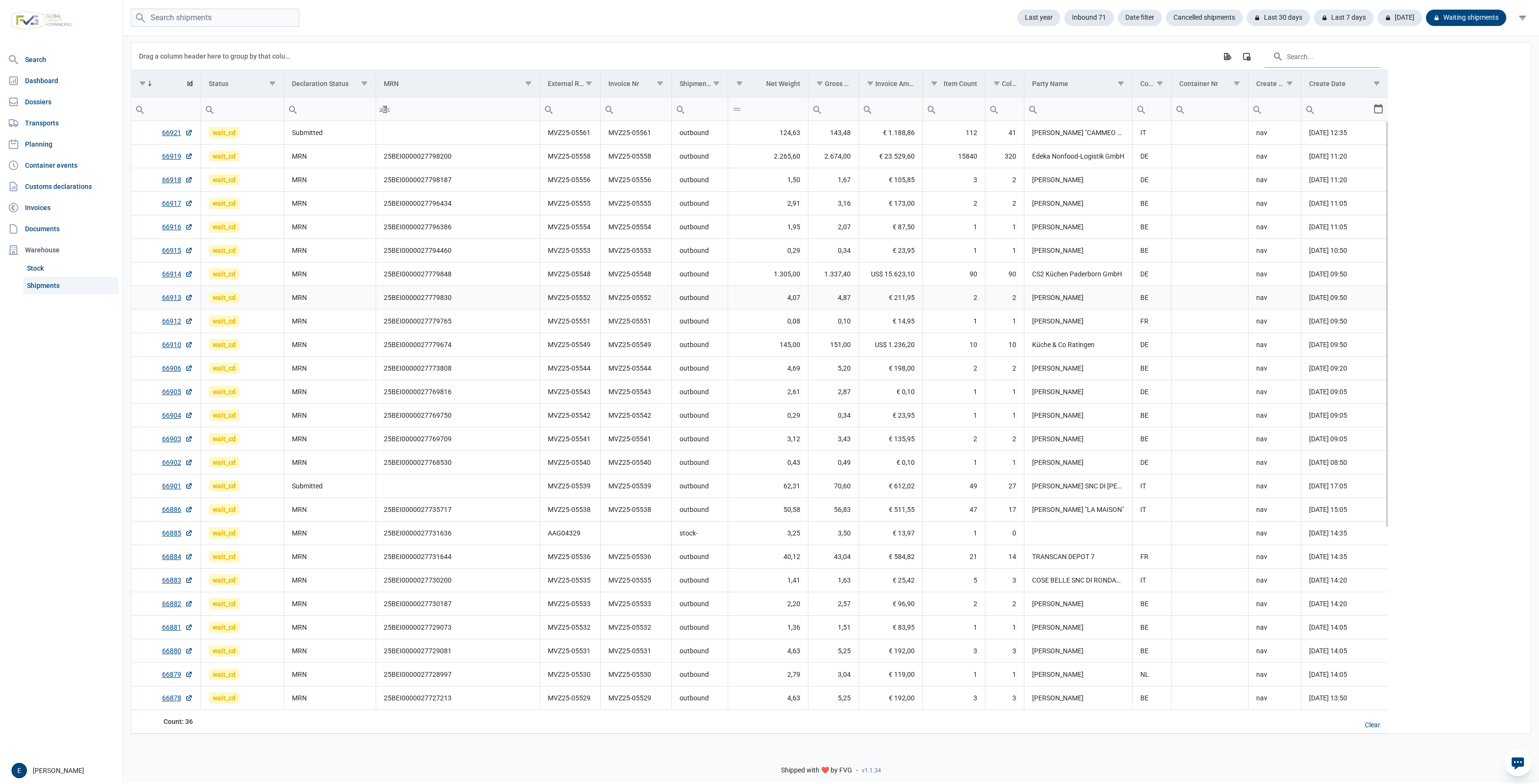
click at [660, 289] on td "MVZ25-05552" at bounding box center [636, 298] width 71 height 23
drag, startPoint x: 658, startPoint y: 289, endPoint x: 422, endPoint y: 311, distance: 237.0
click at [479, 302] on td "25BEI0000027779830" at bounding box center [458, 298] width 164 height 23
click at [701, 338] on td "outbound" at bounding box center [700, 345] width 57 height 23
click at [832, 381] on td "5,20" at bounding box center [833, 368] width 51 height 23
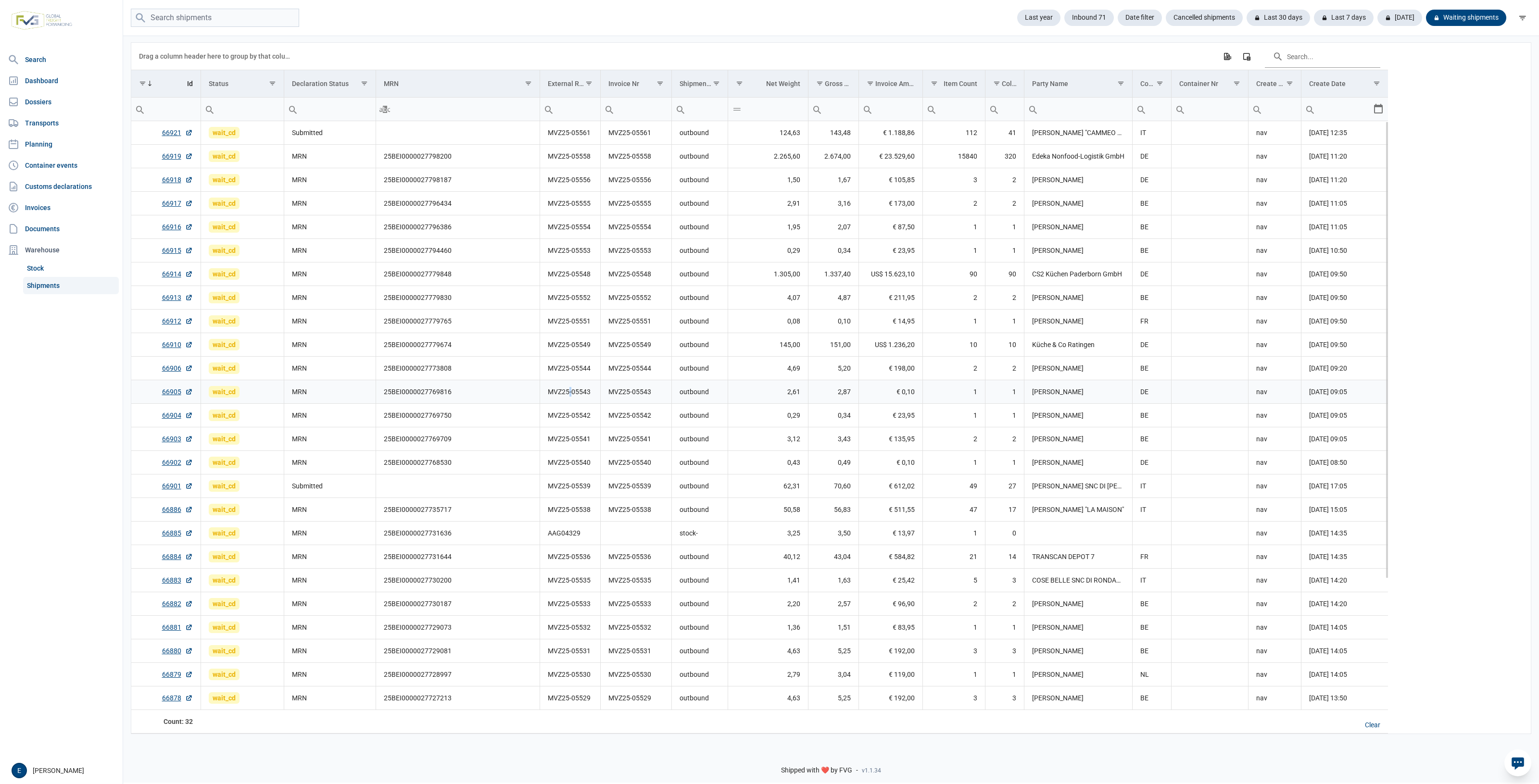
drag, startPoint x: 628, startPoint y: 398, endPoint x: 570, endPoint y: 395, distance: 58.1
click at [570, 395] on td "MVZ25-05543" at bounding box center [570, 392] width 60 height 23
click at [414, 297] on td "25BEI0000027779830" at bounding box center [458, 298] width 164 height 23
drag, startPoint x: 702, startPoint y: 276, endPoint x: 599, endPoint y: 265, distance: 103.6
drag, startPoint x: 599, startPoint y: 265, endPoint x: 536, endPoint y: 258, distance: 63.4
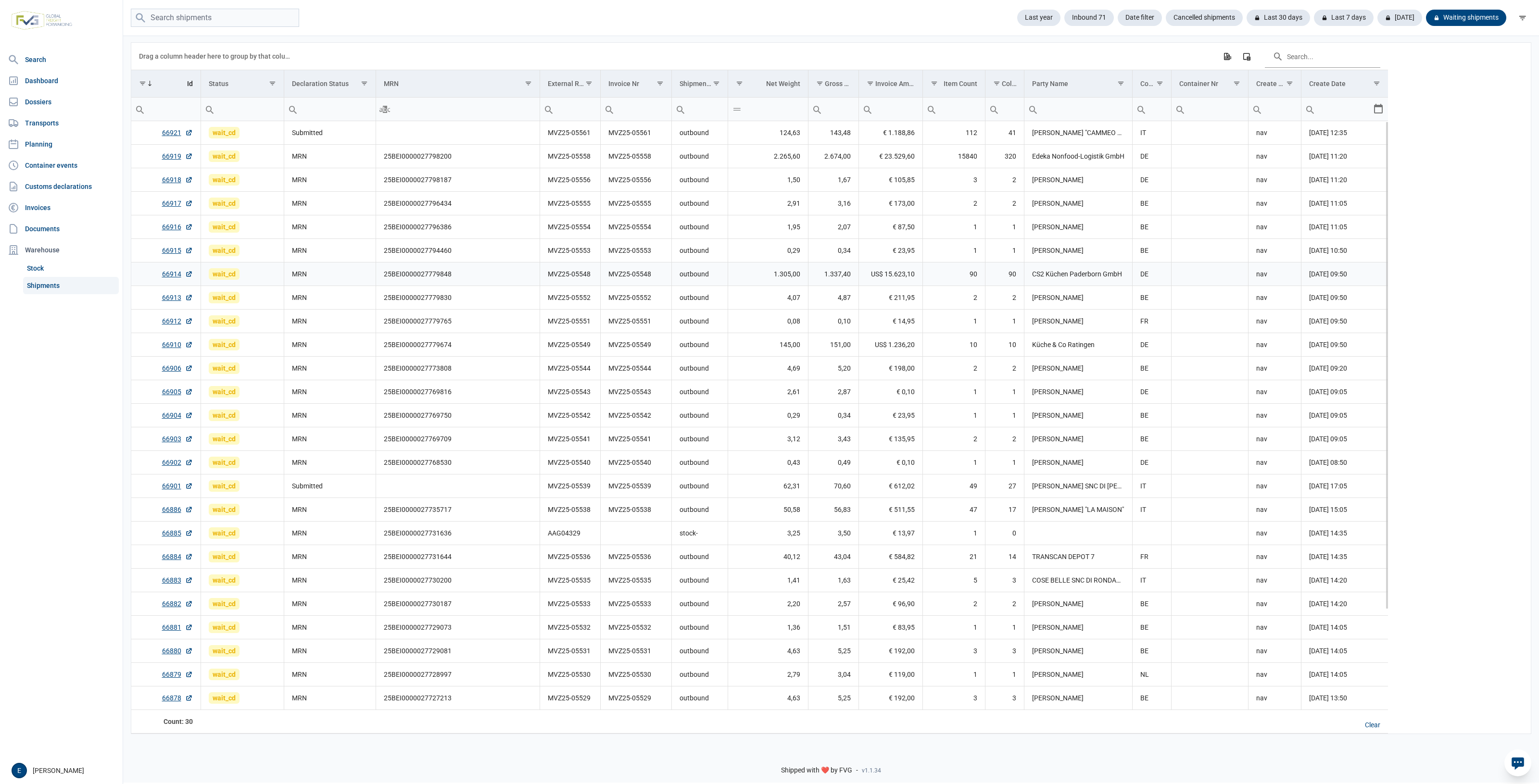
click at [536, 258] on td "25BEI0000027794460" at bounding box center [458, 250] width 164 height 23
drag, startPoint x: 1016, startPoint y: 262, endPoint x: 1008, endPoint y: 263, distance: 8.1
drag, startPoint x: 1008, startPoint y: 263, endPoint x: 703, endPoint y: 276, distance: 305.3
click at [765, 255] on tr "66915 wait_cd MRN 25BEI0000027794460 MVZ25-05553 MVZ25-05553 outbound 0,29 0,34…" at bounding box center [759, 250] width 1257 height 23
click at [732, 325] on td "0,08" at bounding box center [768, 321] width 81 height 23
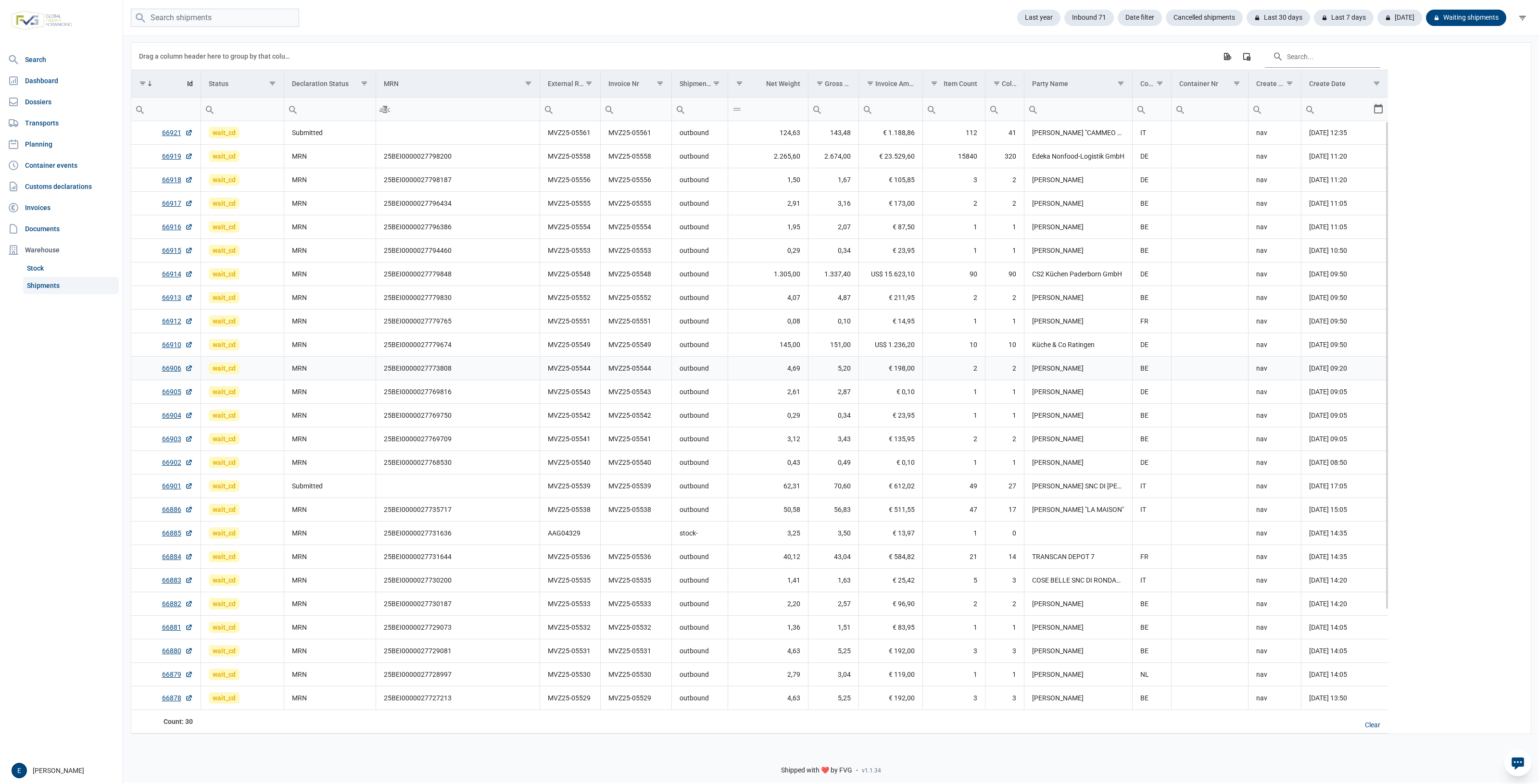
click at [875, 375] on td "€ 198,00" at bounding box center [891, 368] width 64 height 23
click at [832, 440] on td "3,43" at bounding box center [833, 439] width 51 height 23
click at [454, 116] on input "Filter cell" at bounding box center [458, 109] width 164 height 23
type input "450"
click at [528, 399] on td "25BEI0000027769816" at bounding box center [458, 392] width 164 height 23
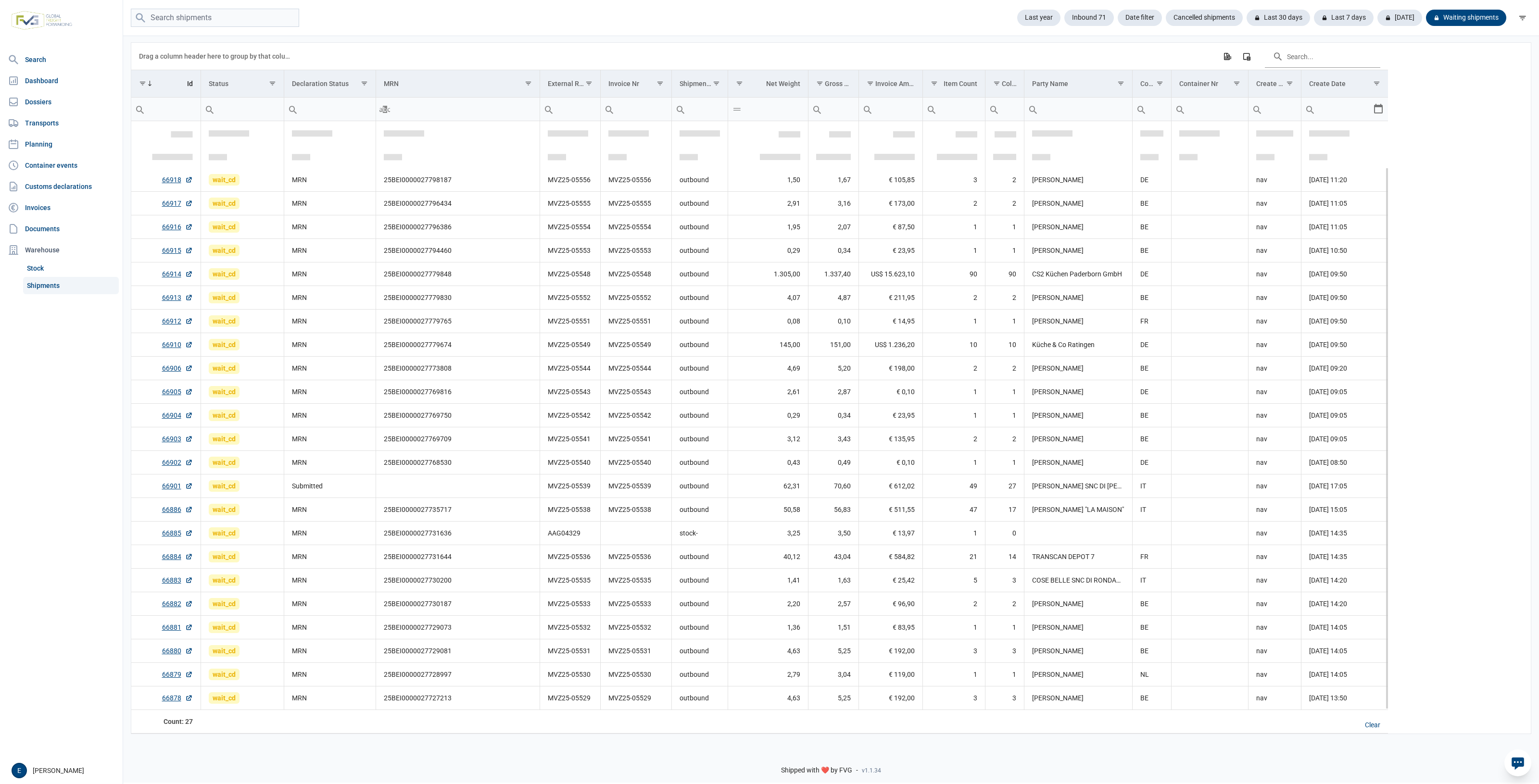
scroll to position [50, 0]
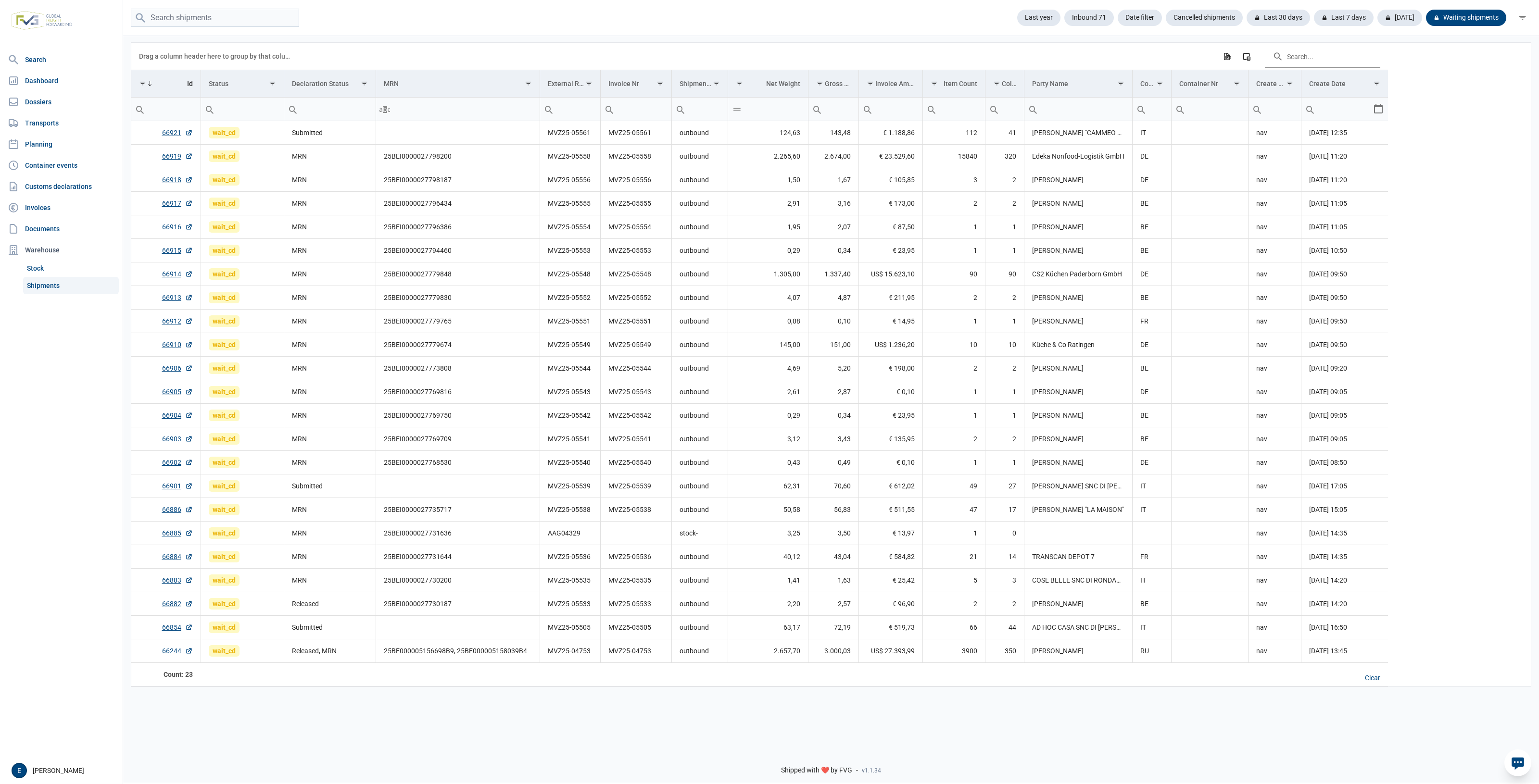
drag, startPoint x: 807, startPoint y: 699, endPoint x: 624, endPoint y: 681, distance: 183.9
click at [637, 683] on div "Data grid with 23 rows and 17 columns Drag a column header here to group by tha…" at bounding box center [831, 388] width 1416 height 707
click at [763, 299] on td "4,07" at bounding box center [768, 298] width 81 height 23
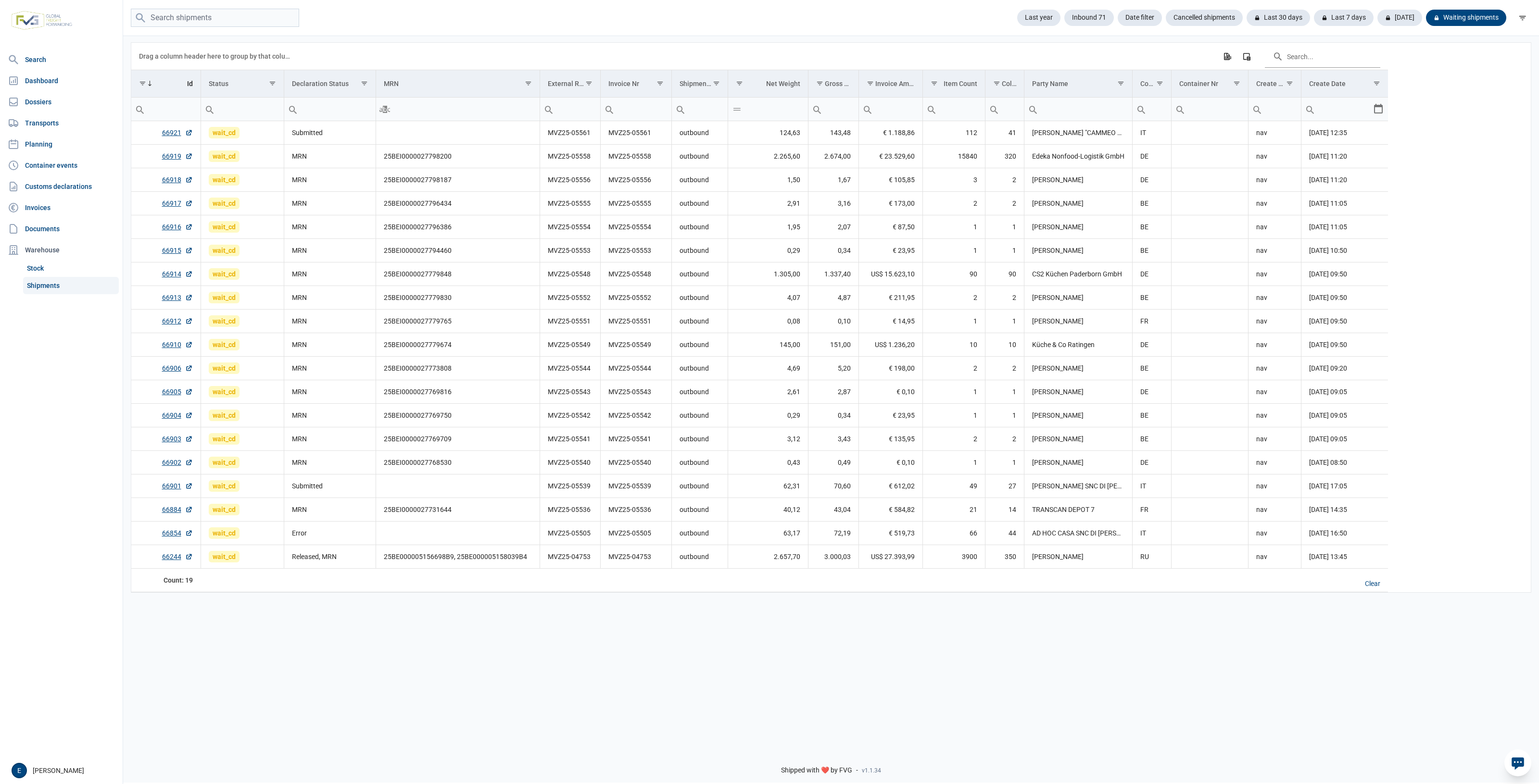
drag, startPoint x: 621, startPoint y: 657, endPoint x: 452, endPoint y: 646, distance: 169.4
click at [452, 646] on div "Data grid with 19 rows and 17 columns Drag a column header here to group by tha…" at bounding box center [831, 388] width 1416 height 707
drag, startPoint x: 351, startPoint y: 527, endPoint x: 337, endPoint y: 547, distance: 24.4
click at [350, 531] on td "Error" at bounding box center [330, 533] width 92 height 23
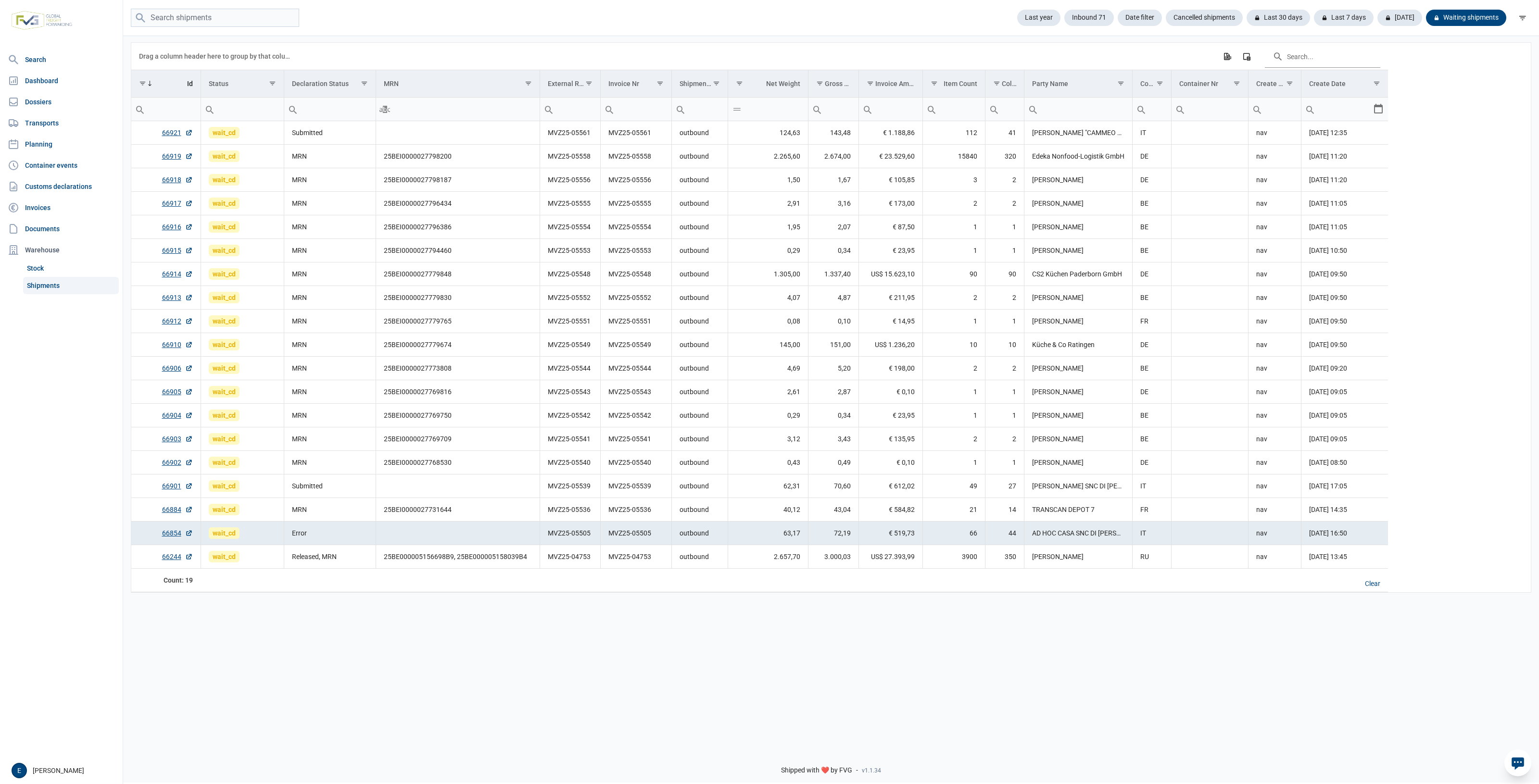
drag, startPoint x: 271, startPoint y: 614, endPoint x: 210, endPoint y: 573, distance: 73.5
click at [271, 614] on div "Data grid with 19 rows and 17 columns Drag a column header here to group by tha…" at bounding box center [831, 388] width 1416 height 707
click at [166, 535] on link "66854" at bounding box center [177, 533] width 31 height 10
click at [499, 535] on td "Data grid with 19 rows and 17 columns" at bounding box center [458, 533] width 164 height 23
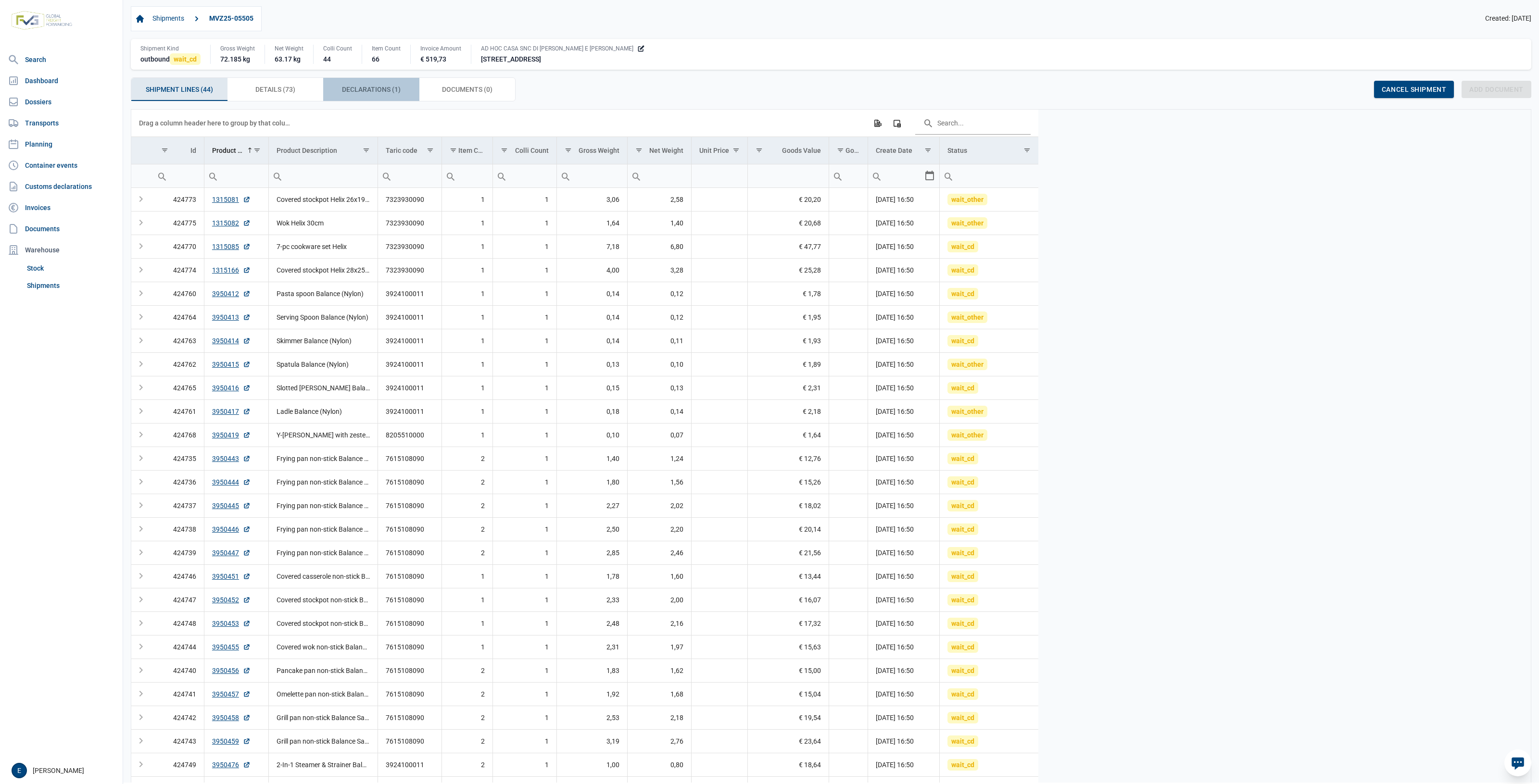
click at [395, 96] on div "Declarations (1) Declarations (1)" at bounding box center [372, 89] width 97 height 23
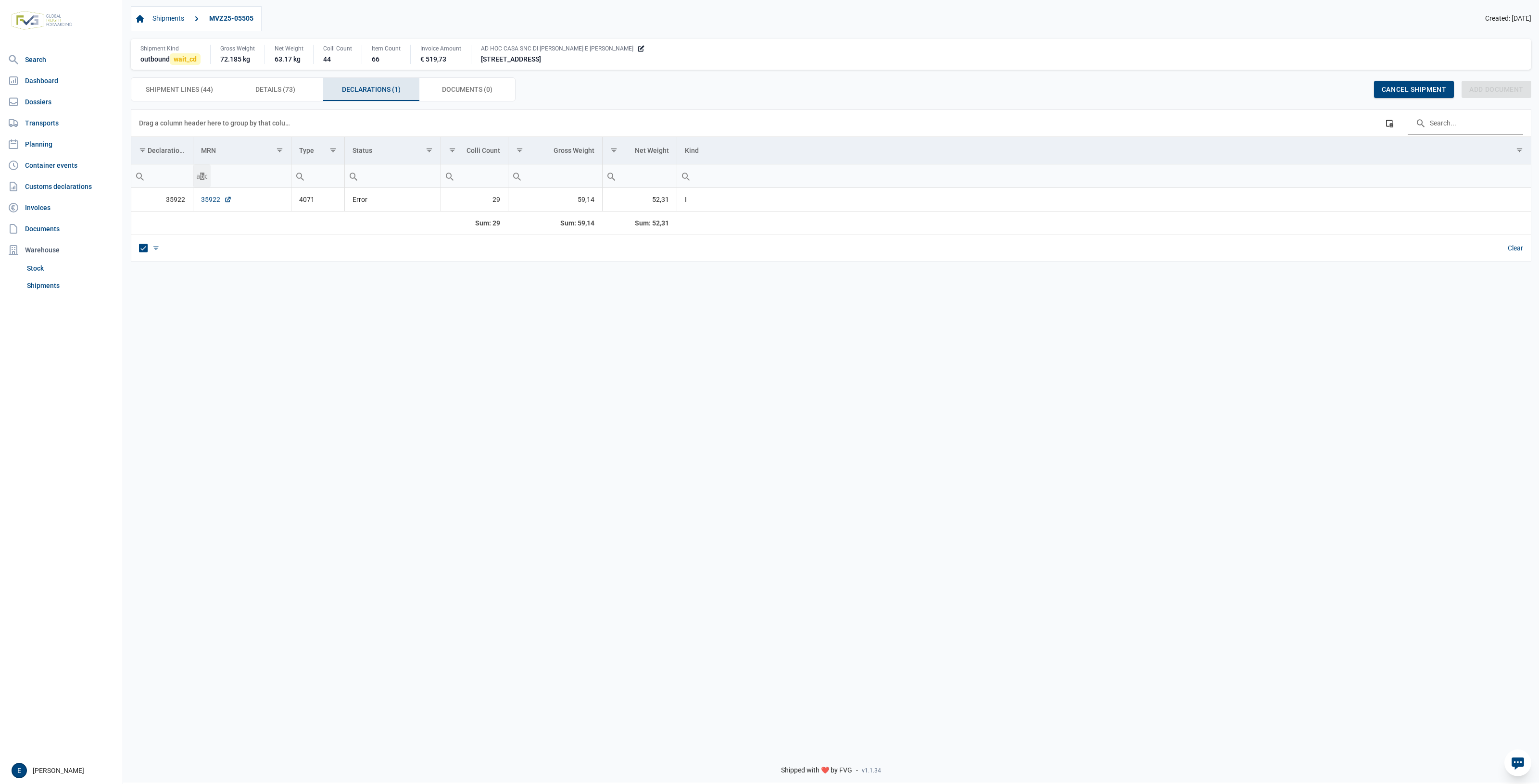
click at [205, 196] on link "35922" at bounding box center [216, 199] width 31 height 10
click at [220, 203] on link "35922" at bounding box center [216, 199] width 31 height 10
click at [474, 527] on div "Data grid with 1 rows and 8 columns Drag a column header here to group by that …" at bounding box center [831, 426] width 1416 height 633
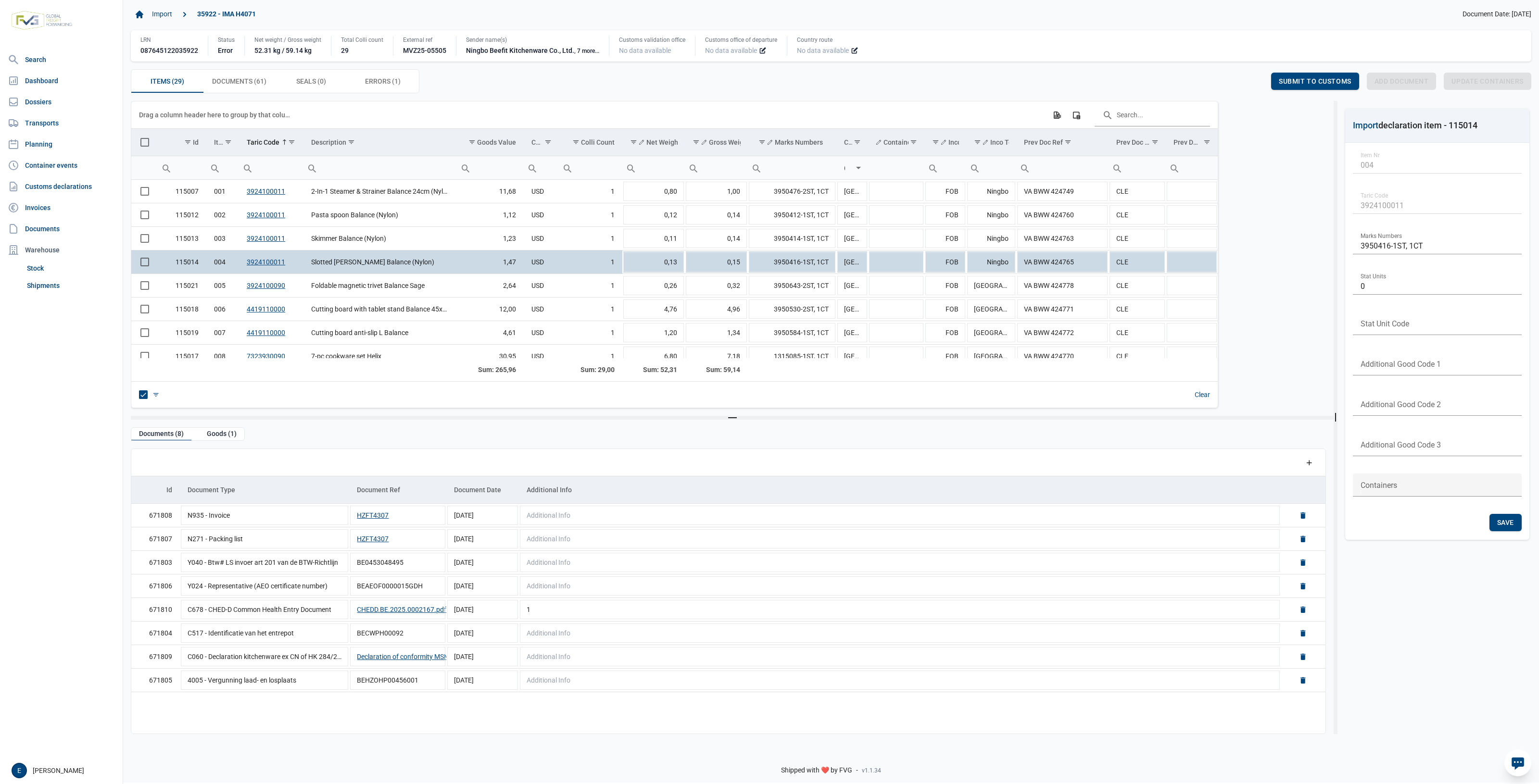
drag, startPoint x: 247, startPoint y: 511, endPoint x: 556, endPoint y: 193, distance: 443.4
click at [556, 193] on td "USD" at bounding box center [541, 191] width 35 height 23
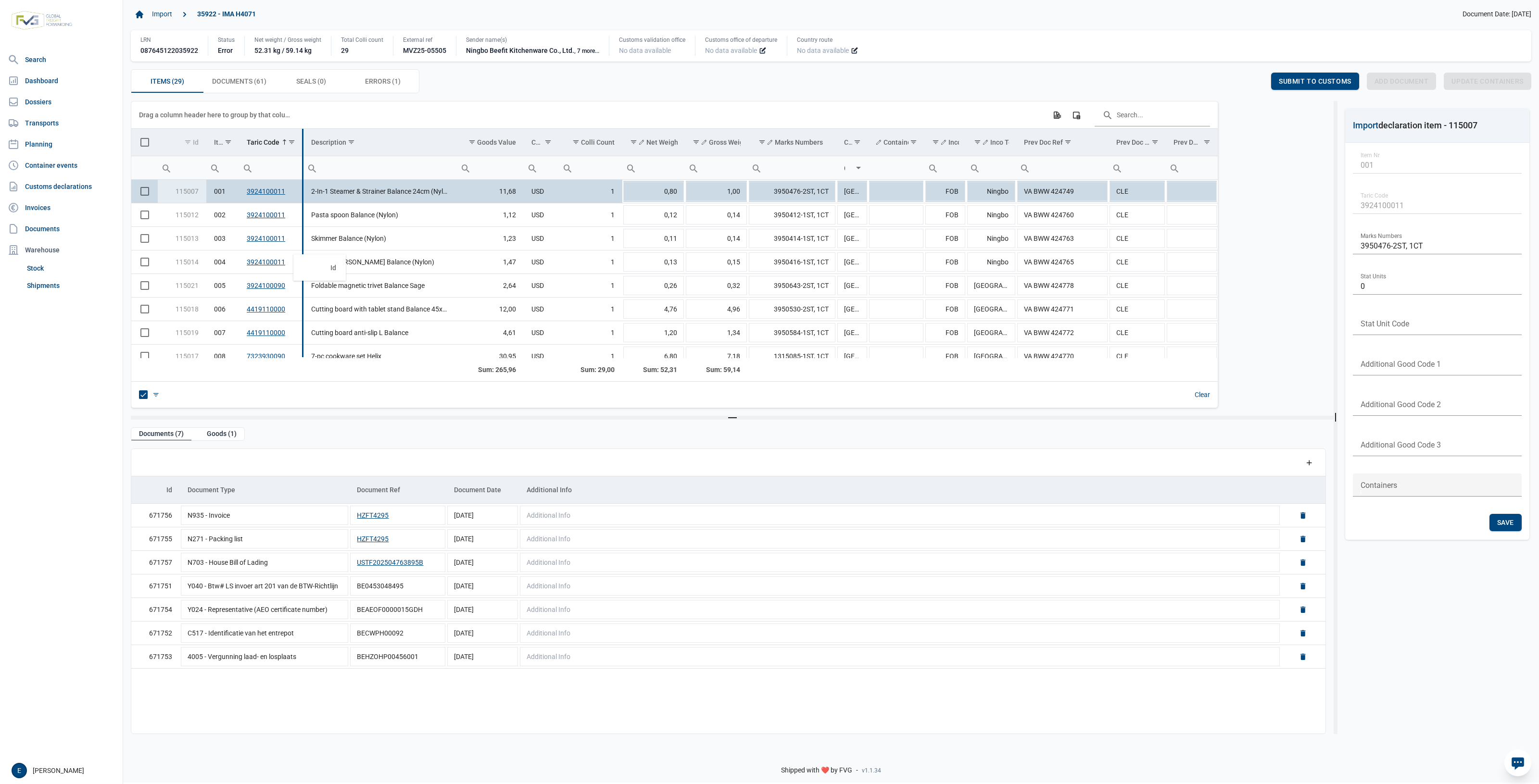
drag, startPoint x: 192, startPoint y: 145, endPoint x: 331, endPoint y: 271, distance: 187.6
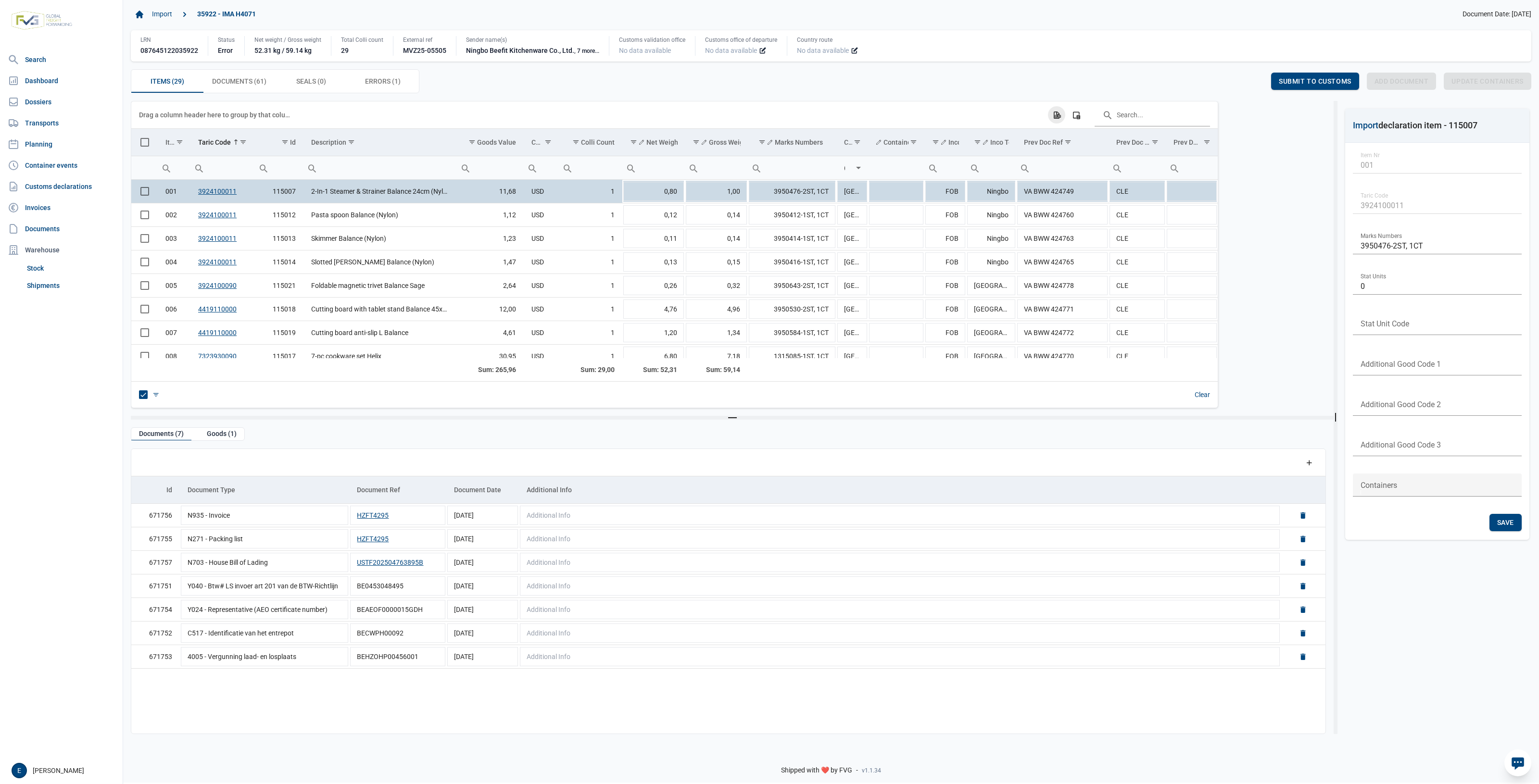
drag, startPoint x: 1061, startPoint y: 119, endPoint x: 1044, endPoint y: 120, distance: 17.0
click at [1061, 119] on icon "Export all data to Excel" at bounding box center [1056, 115] width 8 height 8
click at [1049, 115] on div "Export all data to Excel" at bounding box center [1056, 115] width 17 height 17
click at [1078, 115] on icon "Column Chooser" at bounding box center [1076, 115] width 8 height 8
drag, startPoint x: 285, startPoint y: 136, endPoint x: 1148, endPoint y: 273, distance: 873.8
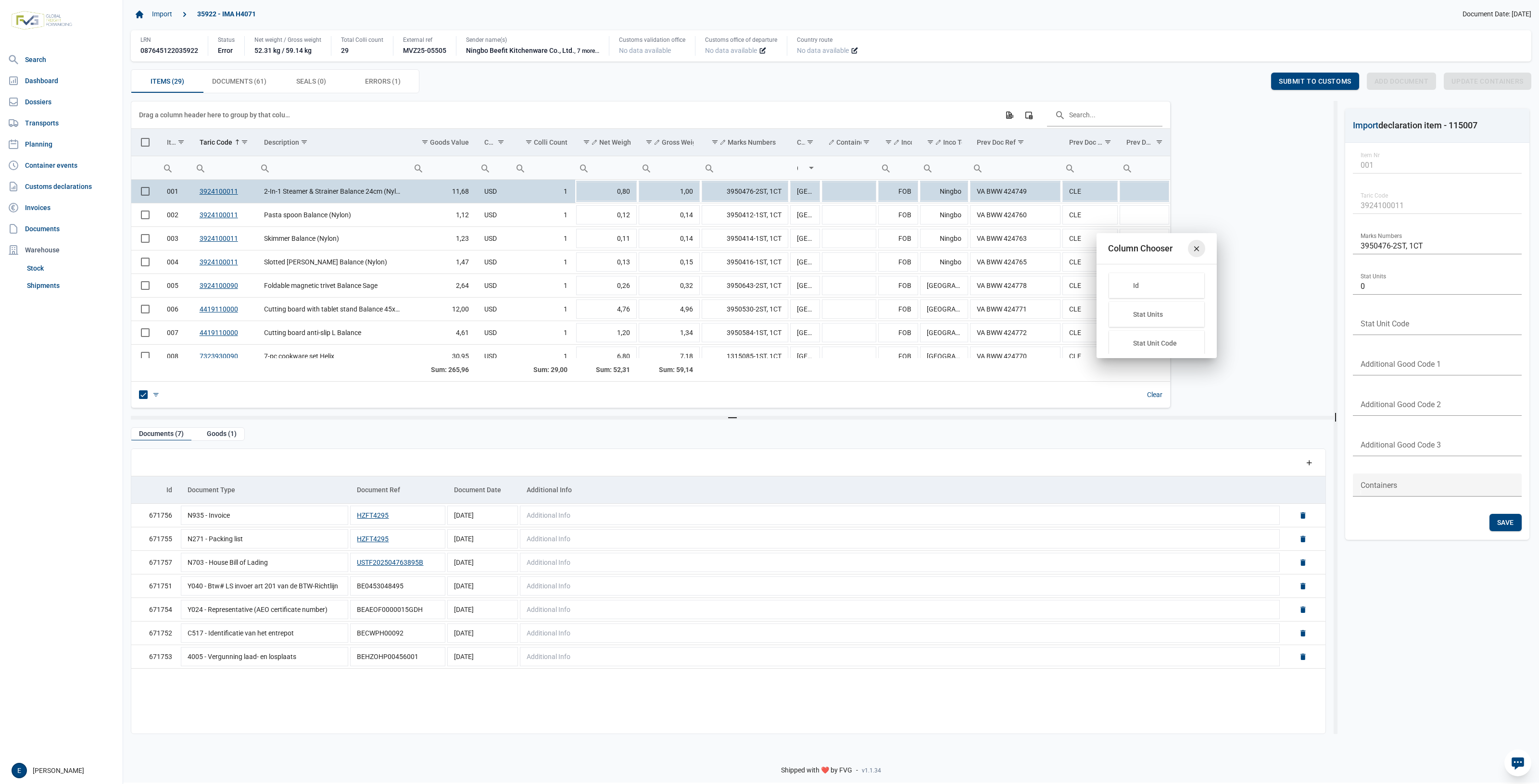
click at [1199, 243] on div "Close" at bounding box center [1197, 248] width 17 height 17
click at [326, 191] on td "2-In-1 Steamer & Strainer Balance 24cm (Nylon)" at bounding box center [333, 191] width 154 height 23
drag, startPoint x: 376, startPoint y: 83, endPoint x: 236, endPoint y: 93, distance: 140.4
click at [369, 83] on span "Errors (1) Errors (1)" at bounding box center [382, 81] width 35 height 11
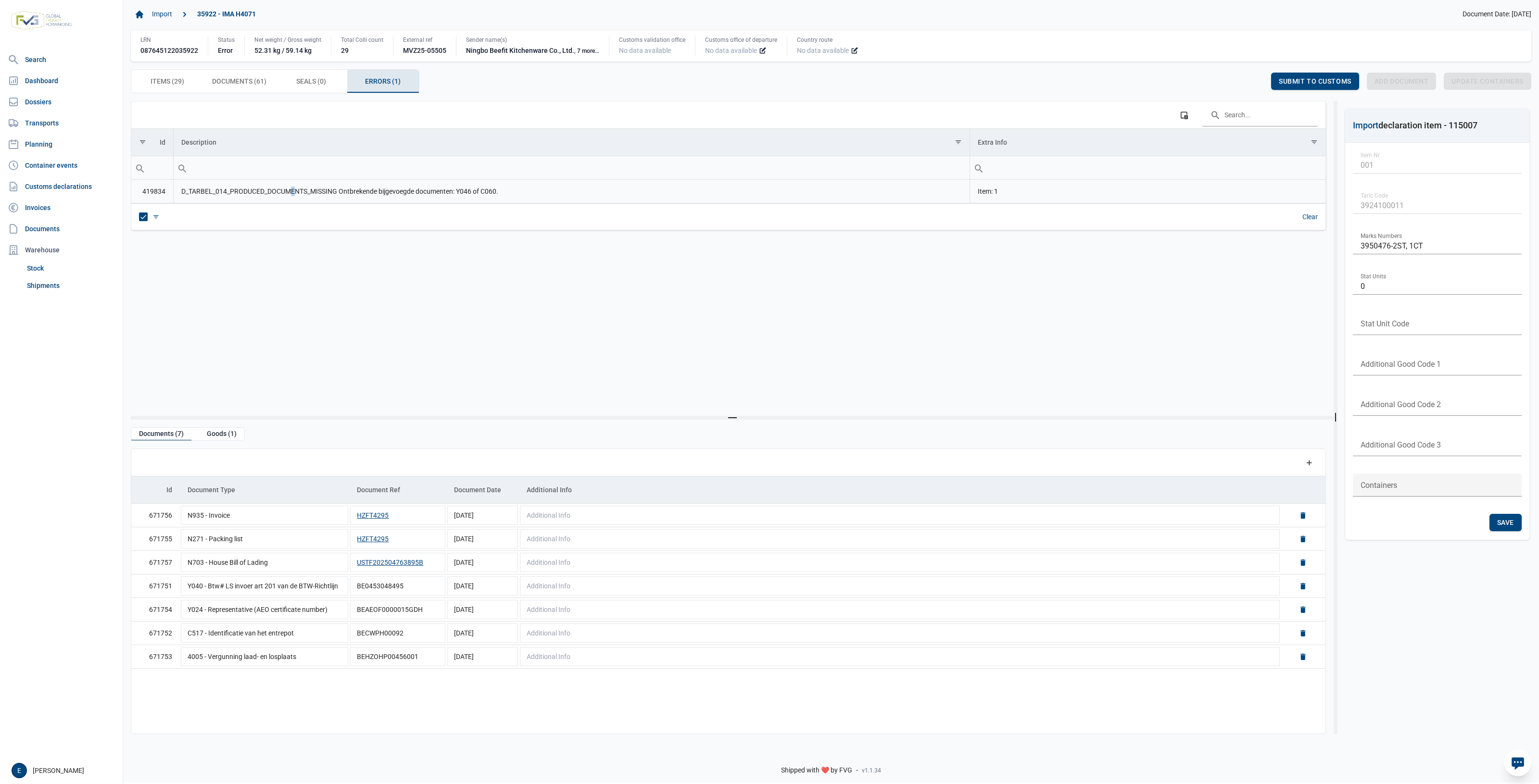
click at [292, 198] on td "D_TARBEL_014_PRODUCED_DOCUMENTS_MISSING Ontbrekende bijgevoegde documenten: Y04…" at bounding box center [572, 191] width 796 height 23
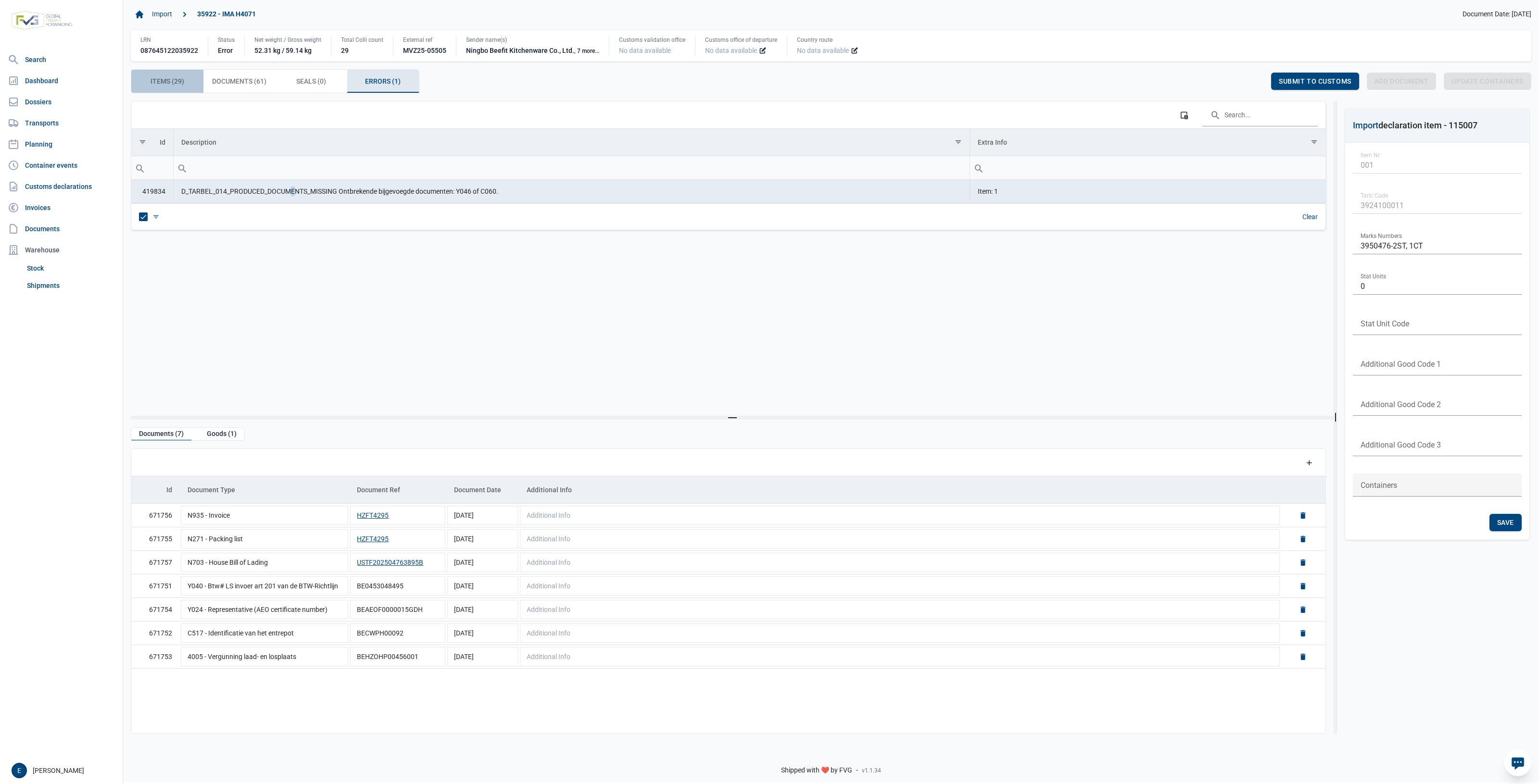
click at [169, 78] on span "Items (29) Items (29)" at bounding box center [167, 81] width 34 height 11
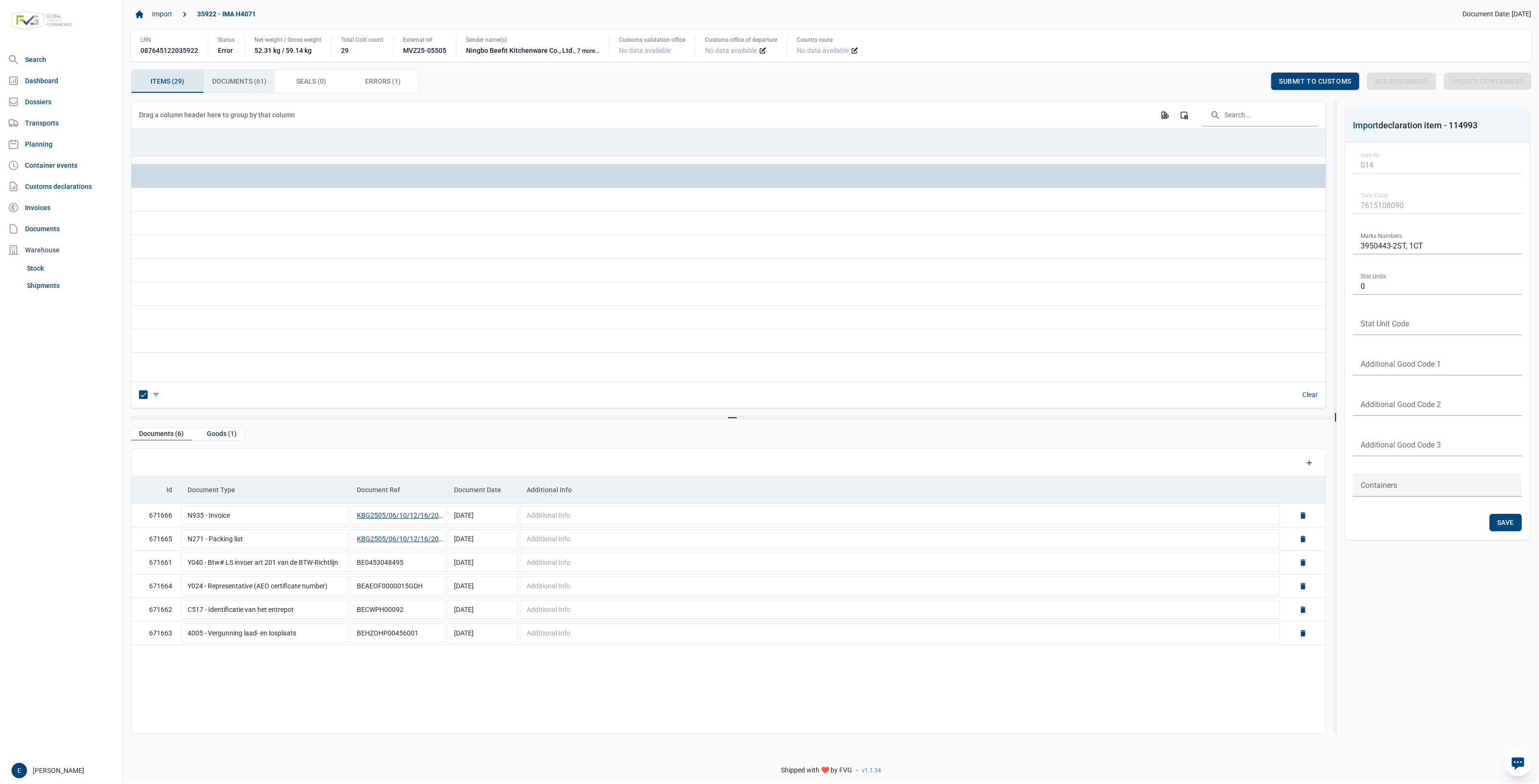
click at [235, 90] on div "Documents (61) Documents (61)" at bounding box center [240, 81] width 72 height 23
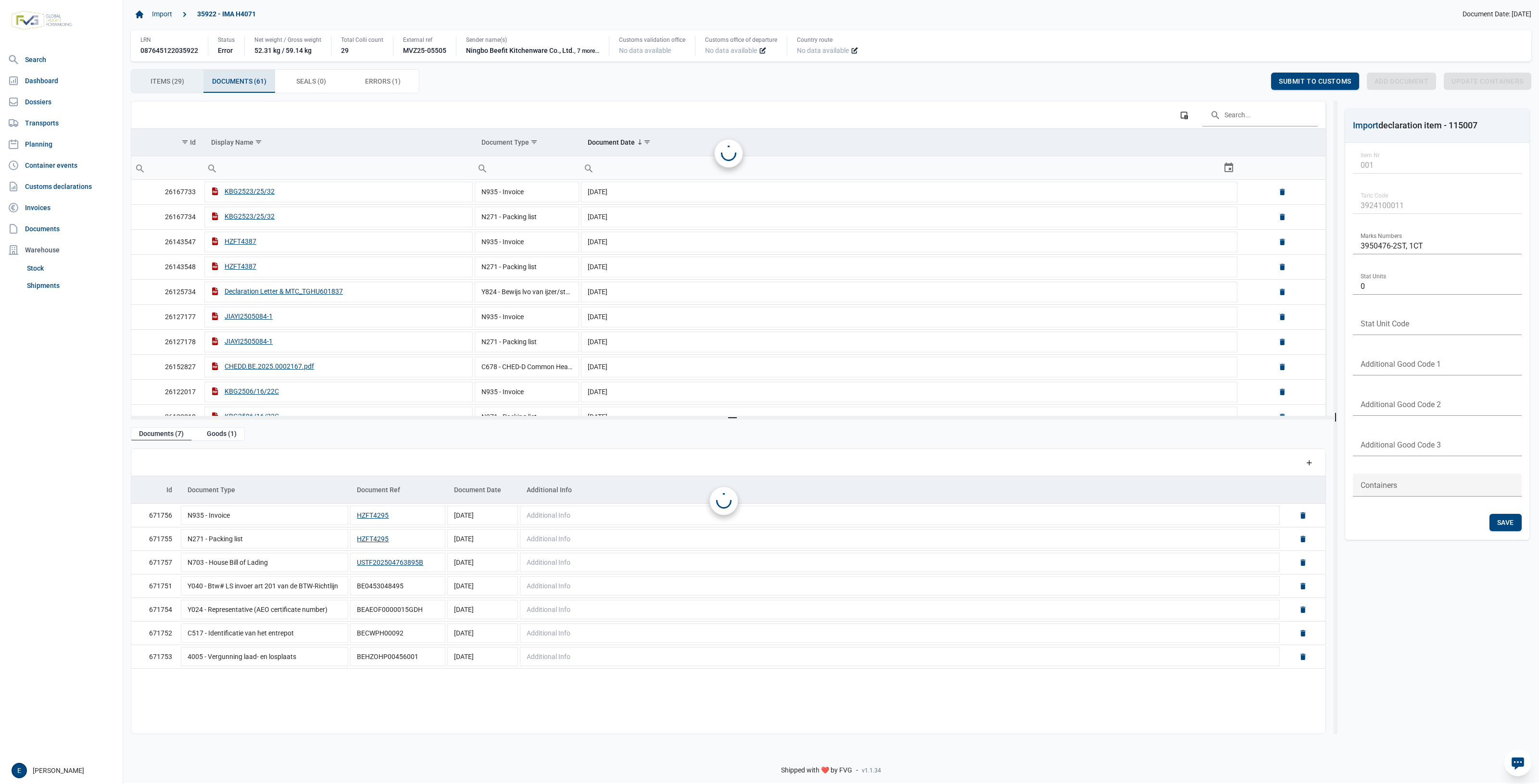
drag, startPoint x: 182, startPoint y: 81, endPoint x: 190, endPoint y: 85, distance: 8.9
click at [188, 84] on div "Items (29) Items (29)" at bounding box center [167, 81] width 72 height 23
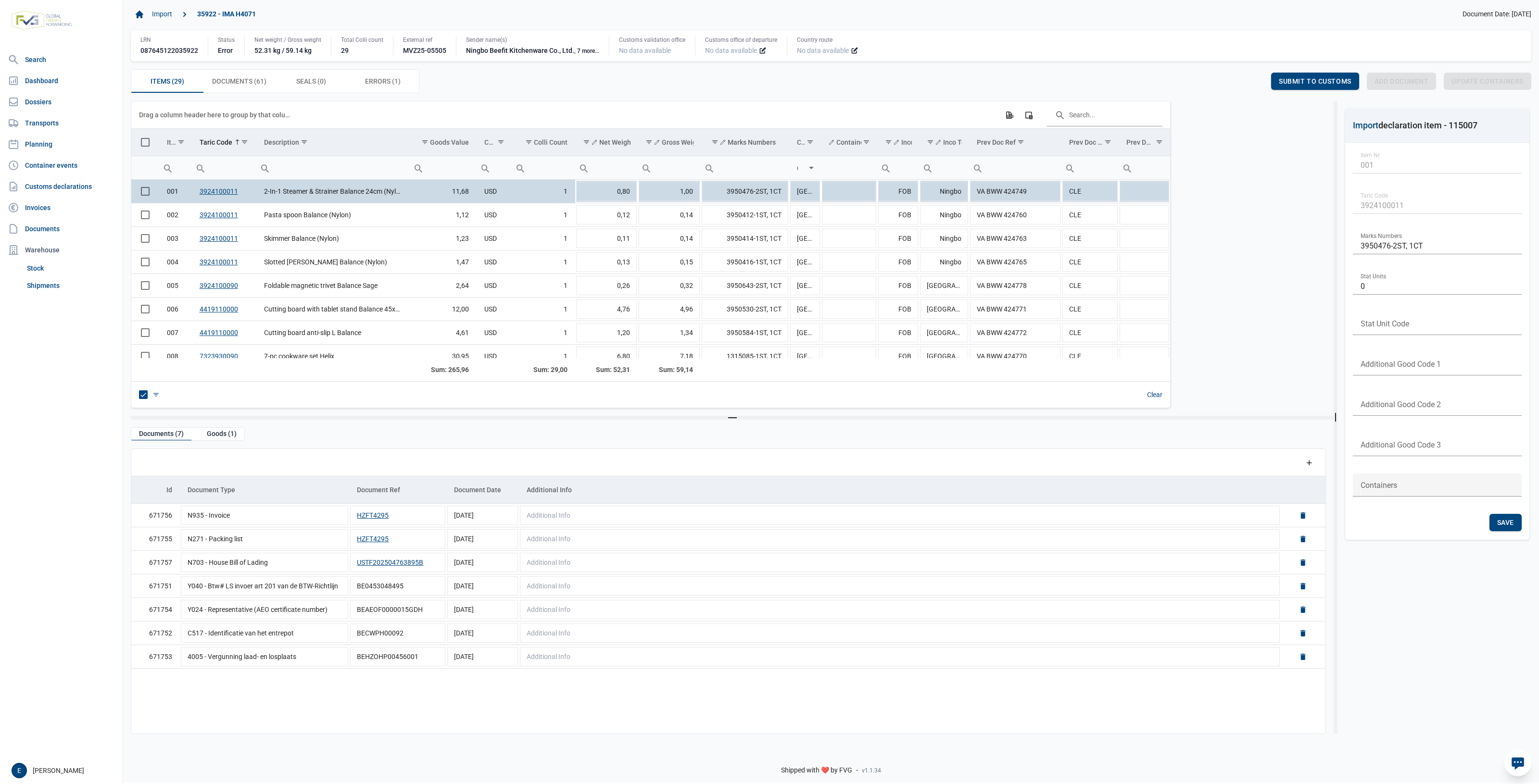
click at [437, 724] on div "Data grid with 7 rows and 5 columns Add a row Id Document Type Document Ref Doc…" at bounding box center [728, 591] width 1195 height 286
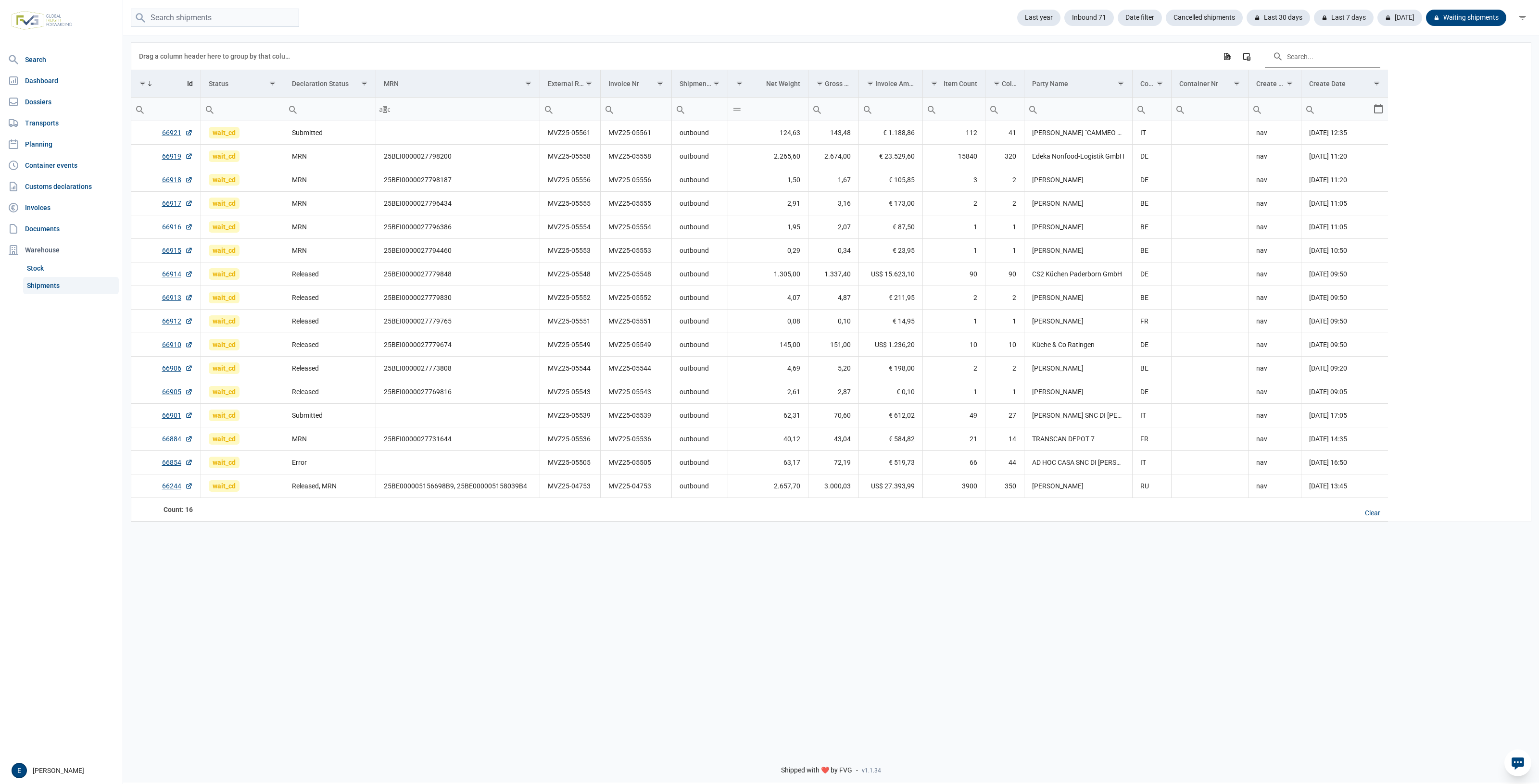
drag, startPoint x: 590, startPoint y: 604, endPoint x: 37, endPoint y: 461, distance: 571.2
click at [333, 553] on div "Data grid with 16 rows and 17 columns Drag a column header here to group by tha…" at bounding box center [831, 388] width 1416 height 707
drag, startPoint x: 506, startPoint y: 642, endPoint x: 763, endPoint y: 745, distance: 276.9
click at [523, 649] on div "Data grid with 16 rows and 17 columns Drag a column header here to group by tha…" at bounding box center [831, 388] width 1416 height 707
drag, startPoint x: 543, startPoint y: 699, endPoint x: 524, endPoint y: 698, distance: 19.0
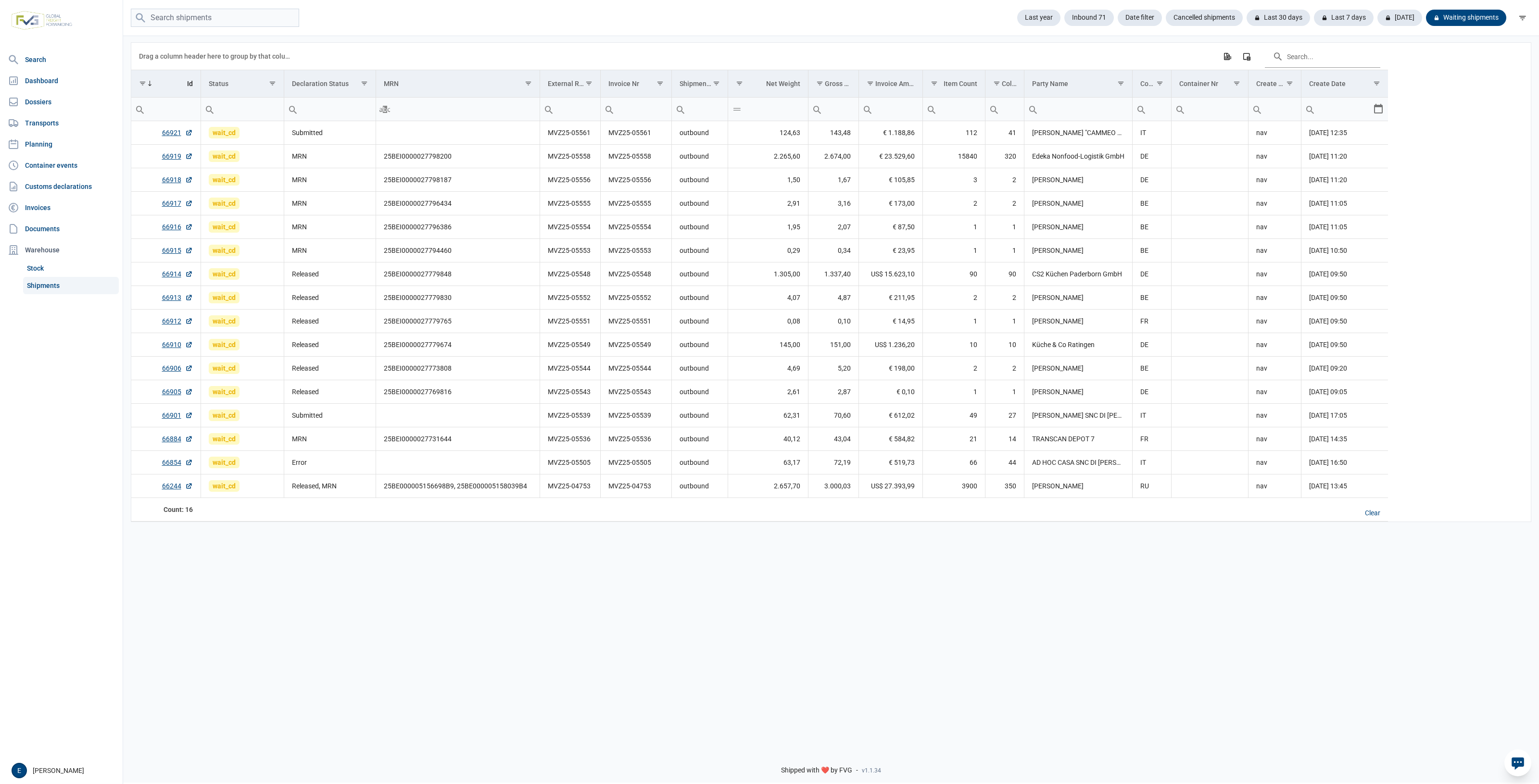
drag, startPoint x: 524, startPoint y: 698, endPoint x: 42, endPoint y: 665, distance: 483.1
click at [327, 687] on div "Data grid with 16 rows and 17 columns Drag a column header here to group by tha…" at bounding box center [831, 388] width 1416 height 707
click at [589, 586] on div "Data grid with 16 rows and 17 columns Drag a column header here to group by tha…" at bounding box center [831, 388] width 1416 height 707
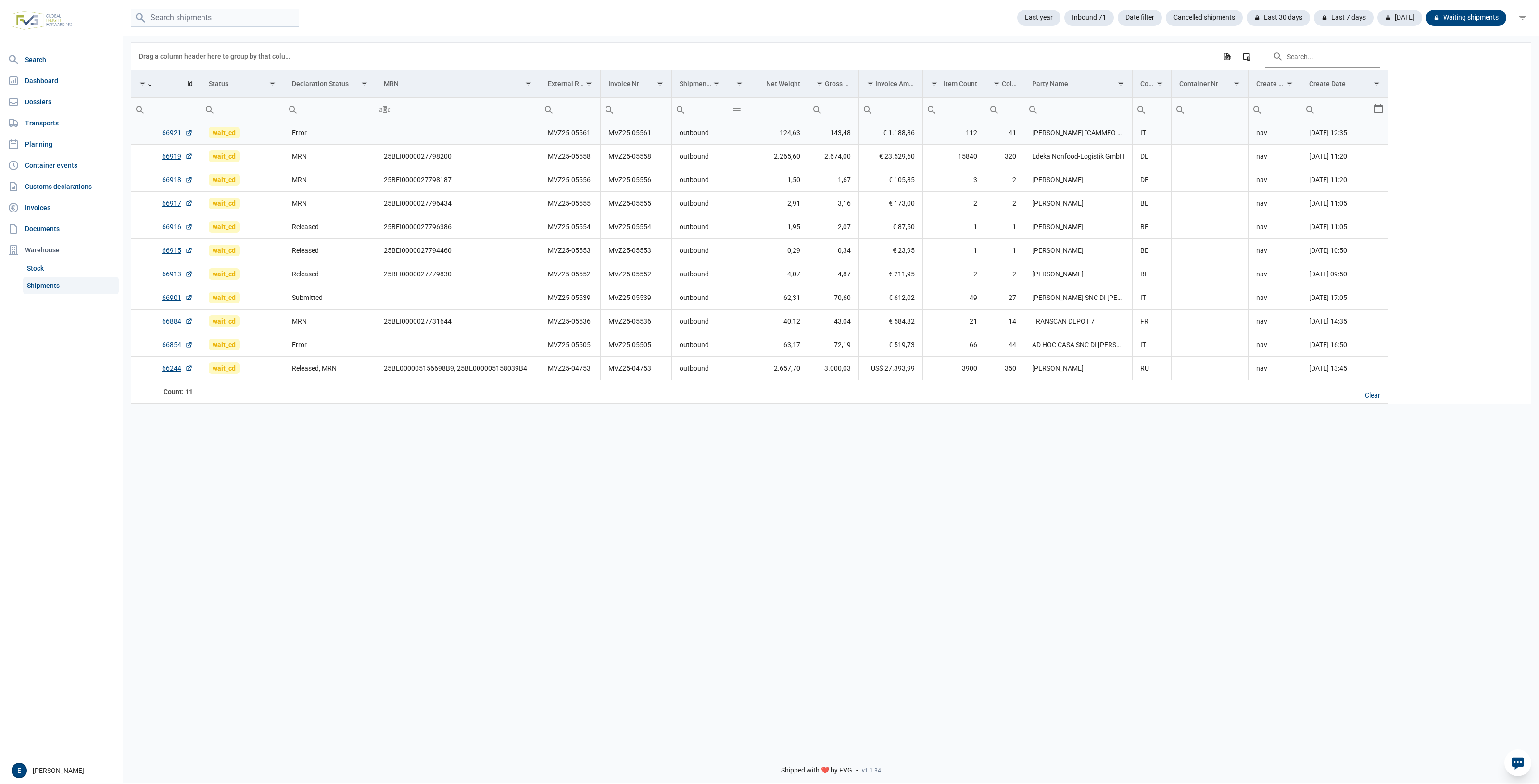
drag, startPoint x: 447, startPoint y: 126, endPoint x: 462, endPoint y: 135, distance: 17.5
click at [448, 126] on td "Data grid with 11 rows and 17 columns" at bounding box center [458, 133] width 164 height 23
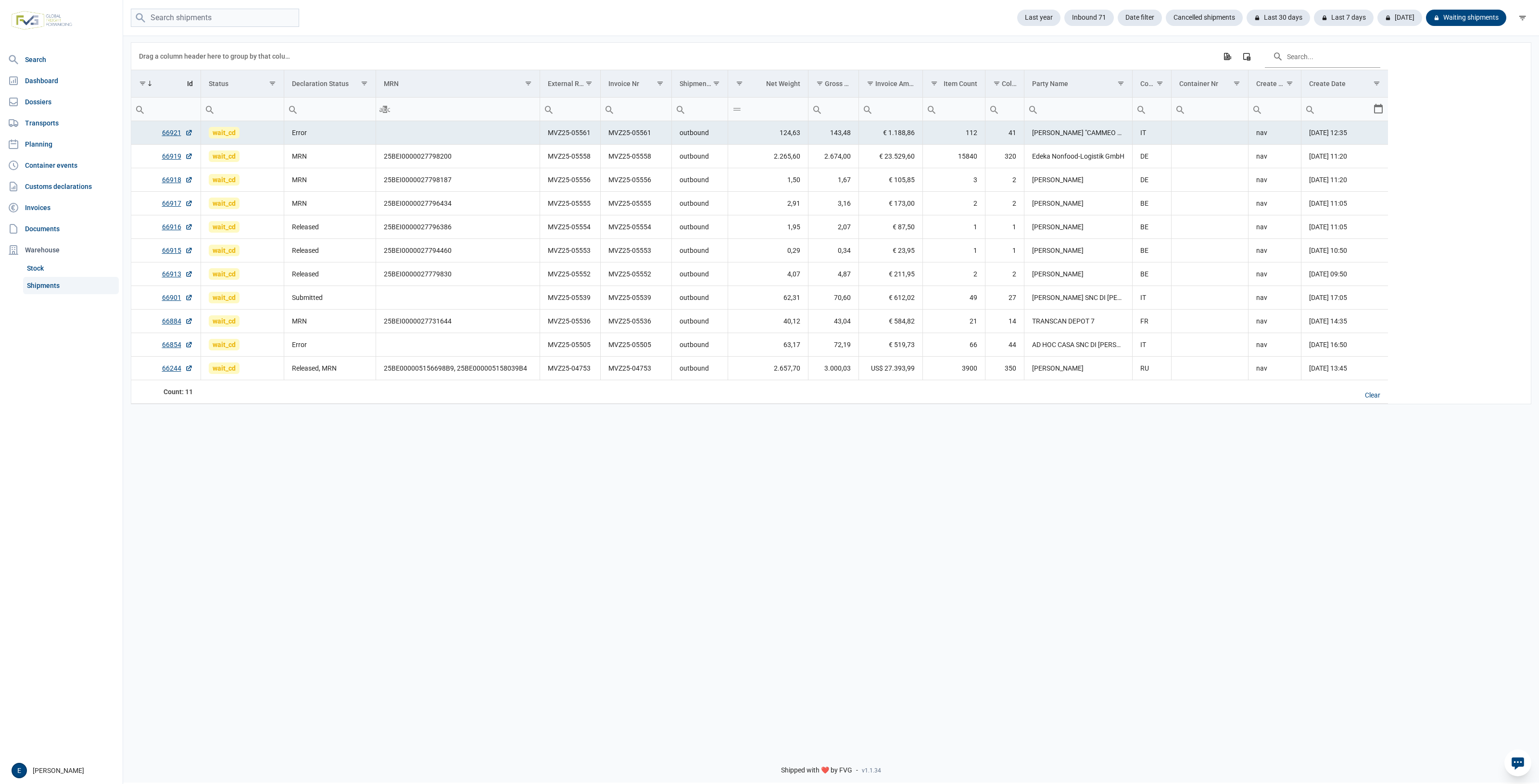
drag, startPoint x: 790, startPoint y: 479, endPoint x: 641, endPoint y: 489, distance: 149.3
drag, startPoint x: 641, startPoint y: 489, endPoint x: 25, endPoint y: 482, distance: 616.0
click at [538, 489] on div "Data grid with 11 rows and 17 columns Drag a column header here to group by tha…" at bounding box center [831, 388] width 1416 height 707
click at [997, 679] on div "Data grid with 11 rows and 17 columns Drag a column header here to group by tha…" at bounding box center [831, 388] width 1416 height 707
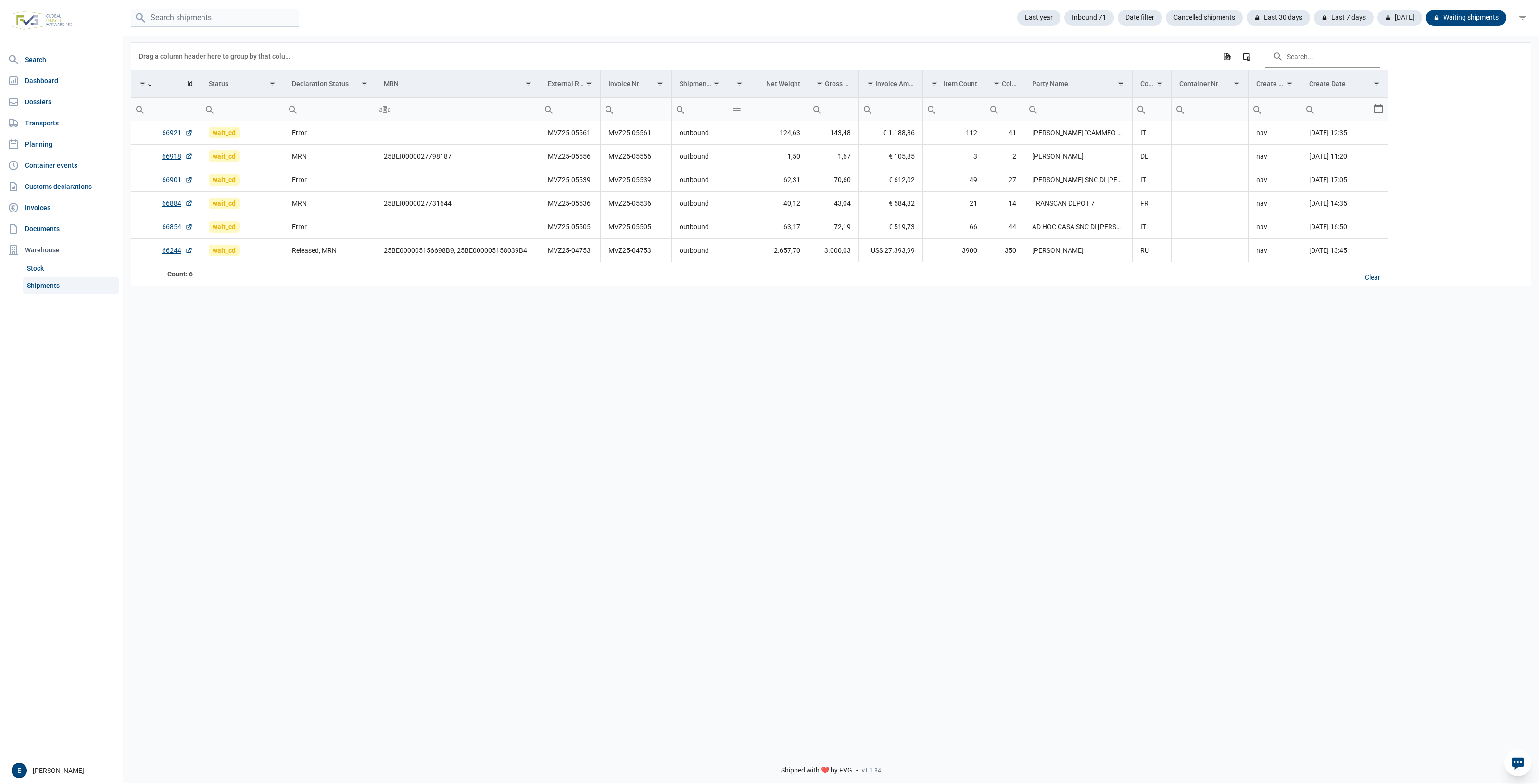
drag, startPoint x: 1058, startPoint y: 441, endPoint x: 1020, endPoint y: 441, distance: 38.0
drag, startPoint x: 1020, startPoint y: 441, endPoint x: 378, endPoint y: 434, distance: 642.0
drag, startPoint x: 378, startPoint y: 434, endPoint x: 434, endPoint y: 416, distance: 58.8
drag, startPoint x: 434, startPoint y: 416, endPoint x: 927, endPoint y: 369, distance: 495.2
click at [1085, 382] on div "Data grid with 6 rows and 17 columns Drag a column header here to group by that…" at bounding box center [831, 388] width 1416 height 707
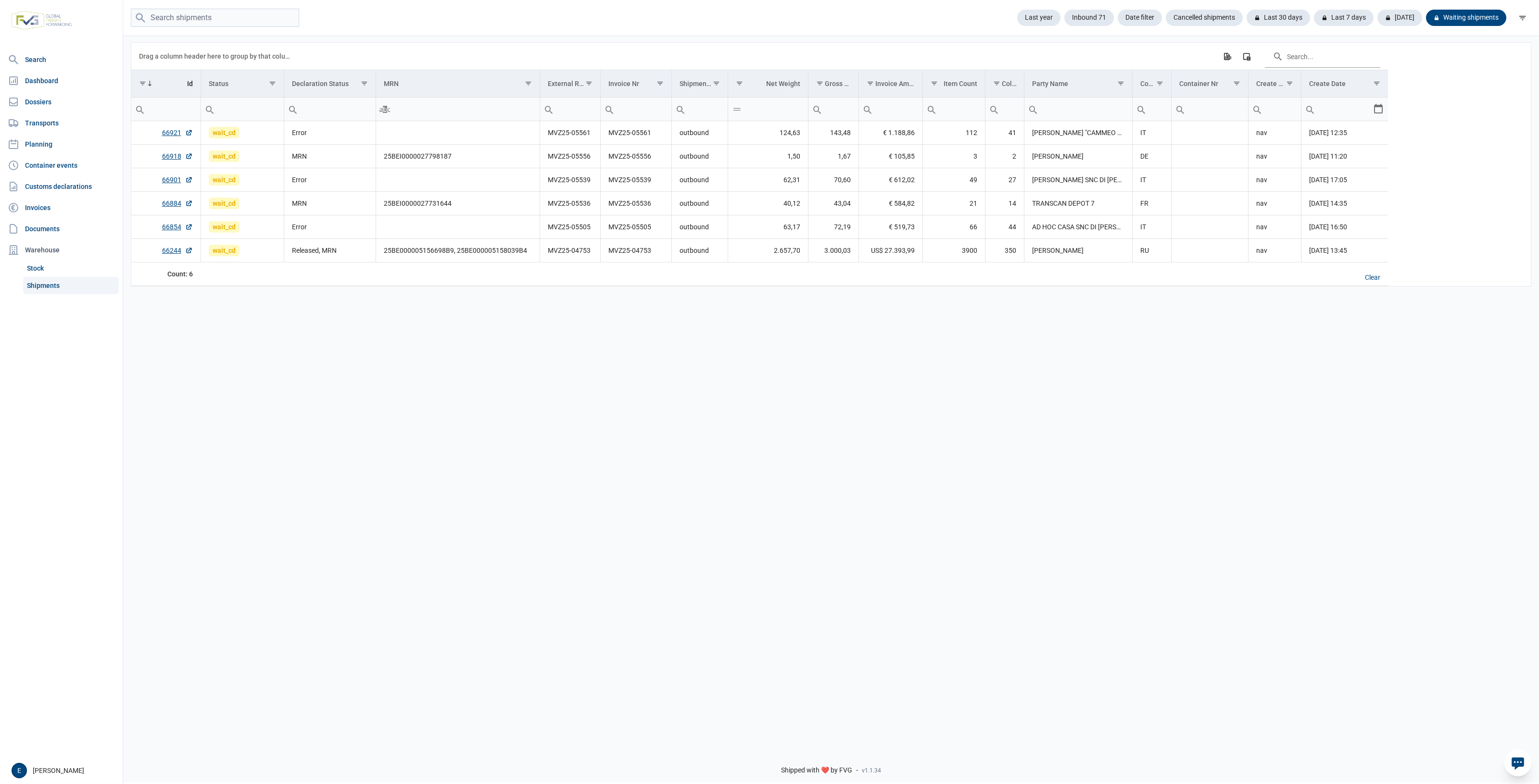
click at [529, 522] on div "Data grid with 6 rows and 17 columns Drag a column header here to group by that…" at bounding box center [831, 388] width 1416 height 707
click at [345, 133] on td "Error" at bounding box center [330, 133] width 92 height 23
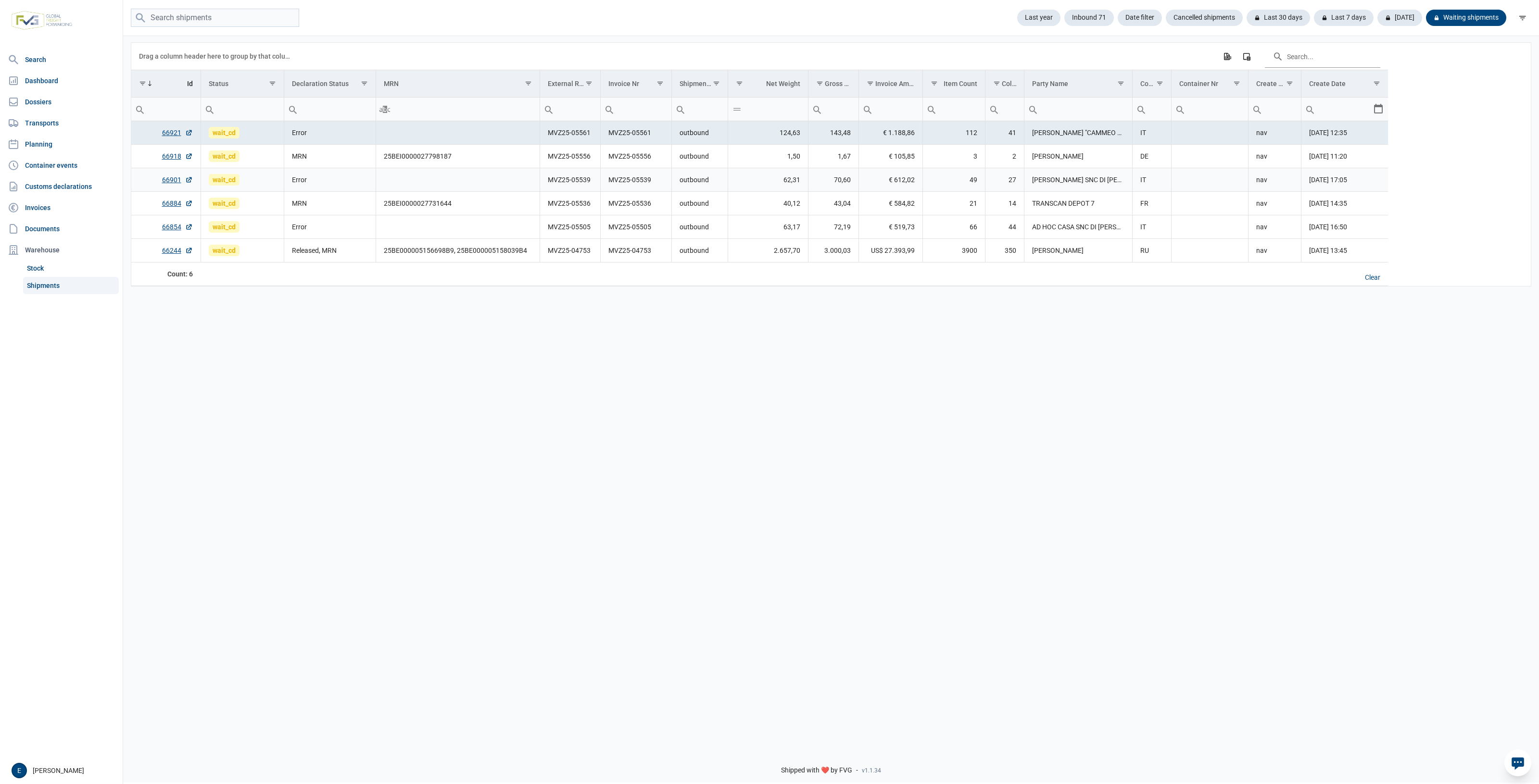
click at [333, 170] on td "Error" at bounding box center [330, 179] width 92 height 23
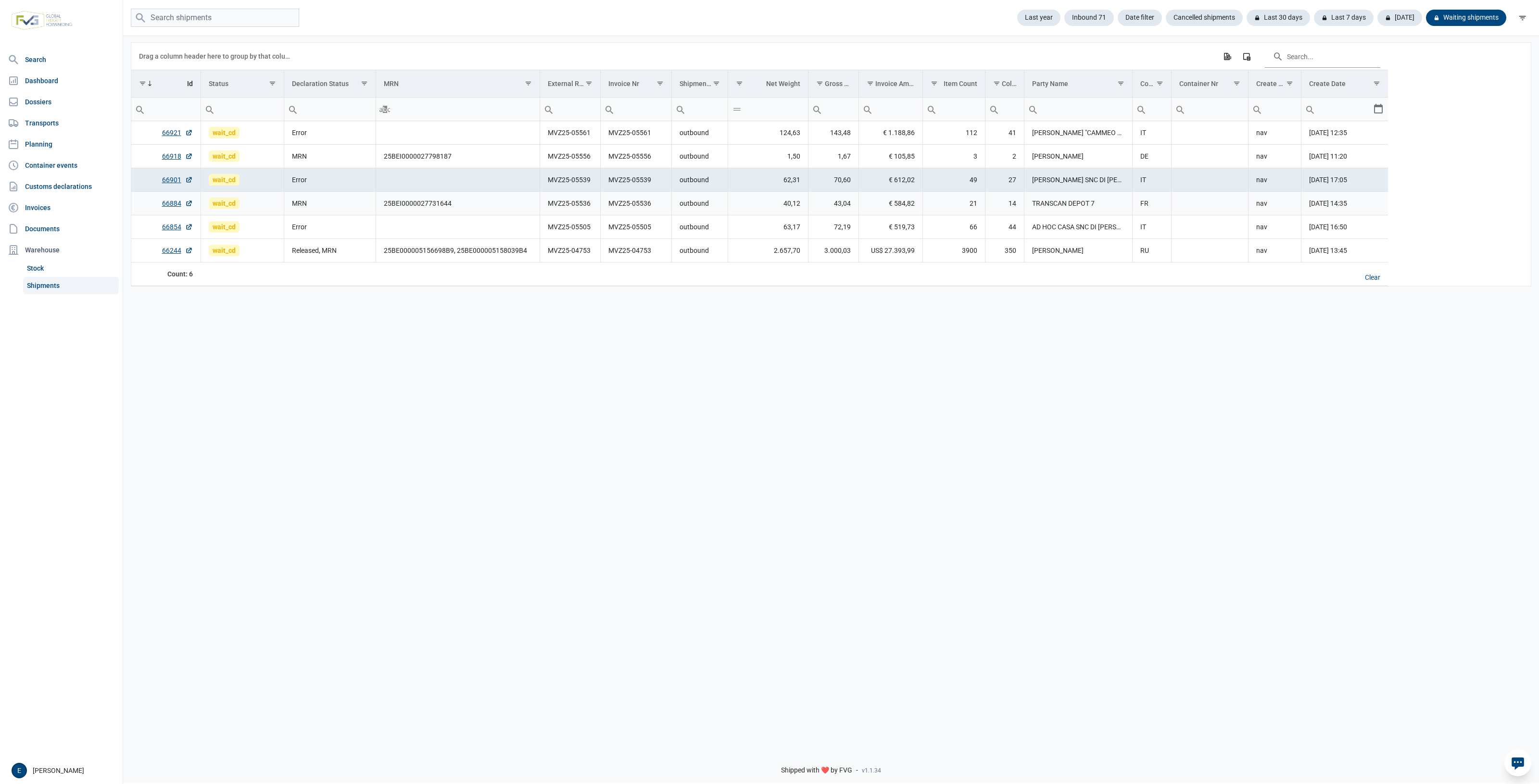
click at [327, 207] on td "MRN" at bounding box center [330, 204] width 92 height 23
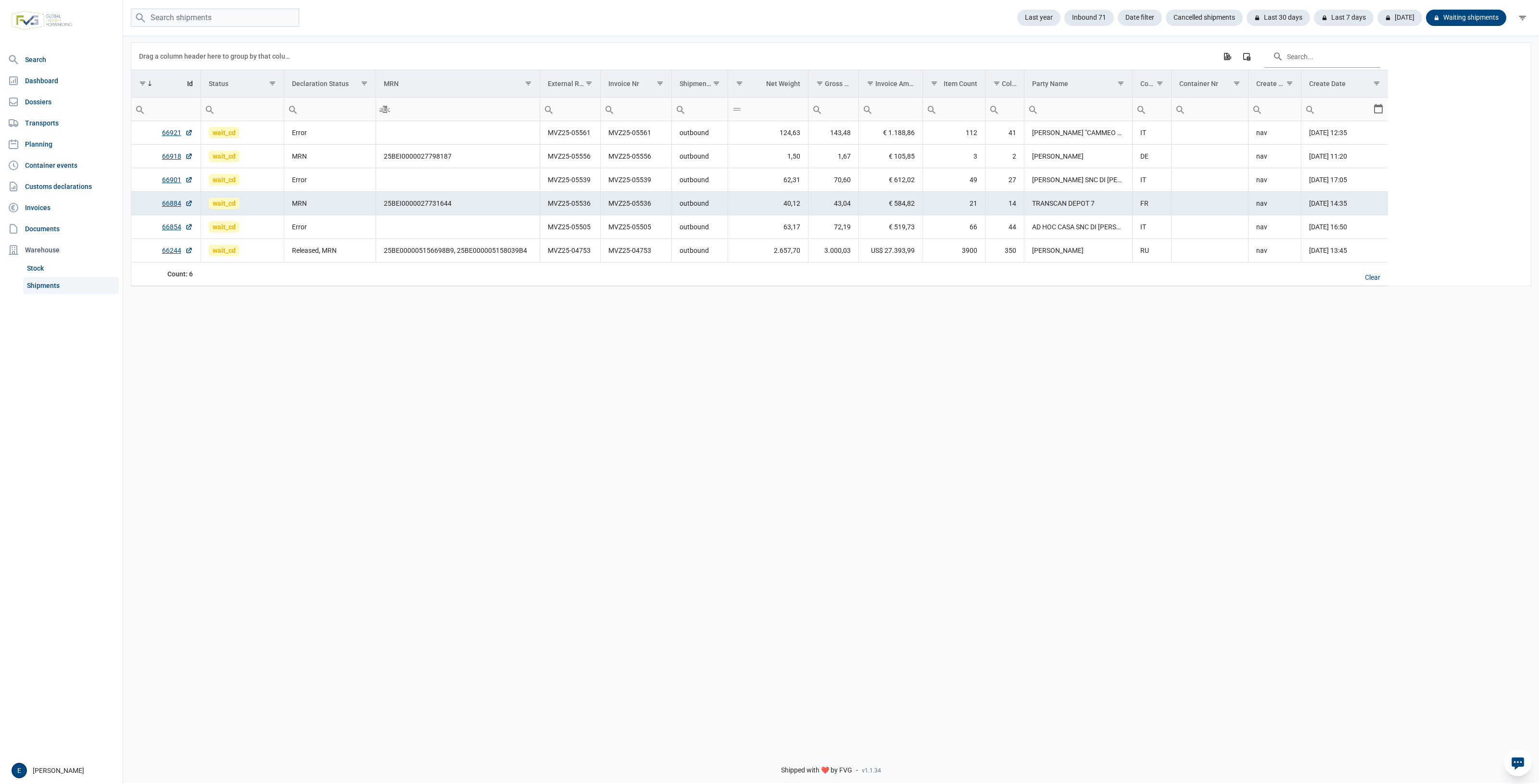
drag, startPoint x: 581, startPoint y: 427, endPoint x: 481, endPoint y: 395, distance: 105.0
drag, startPoint x: 481, startPoint y: 395, endPoint x: 309, endPoint y: 381, distance: 172.6
click at [464, 393] on div "Data grid with 6 rows and 17 columns Drag a column header here to group by that…" at bounding box center [831, 388] width 1416 height 707
click at [254, 406] on div "Data grid with 6 rows and 17 columns Drag a column header here to group by that…" at bounding box center [831, 388] width 1416 height 707
